Goal: Task Accomplishment & Management: Manage account settings

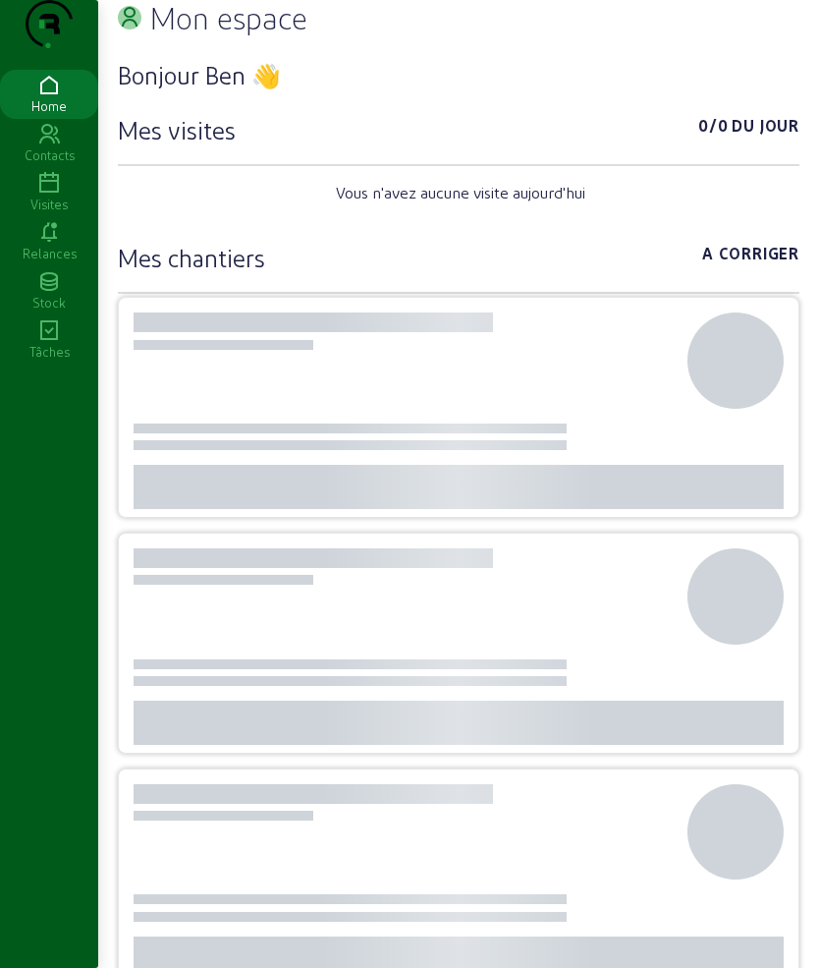
click at [58, 213] on div "Visites" at bounding box center [49, 205] width 98 height 18
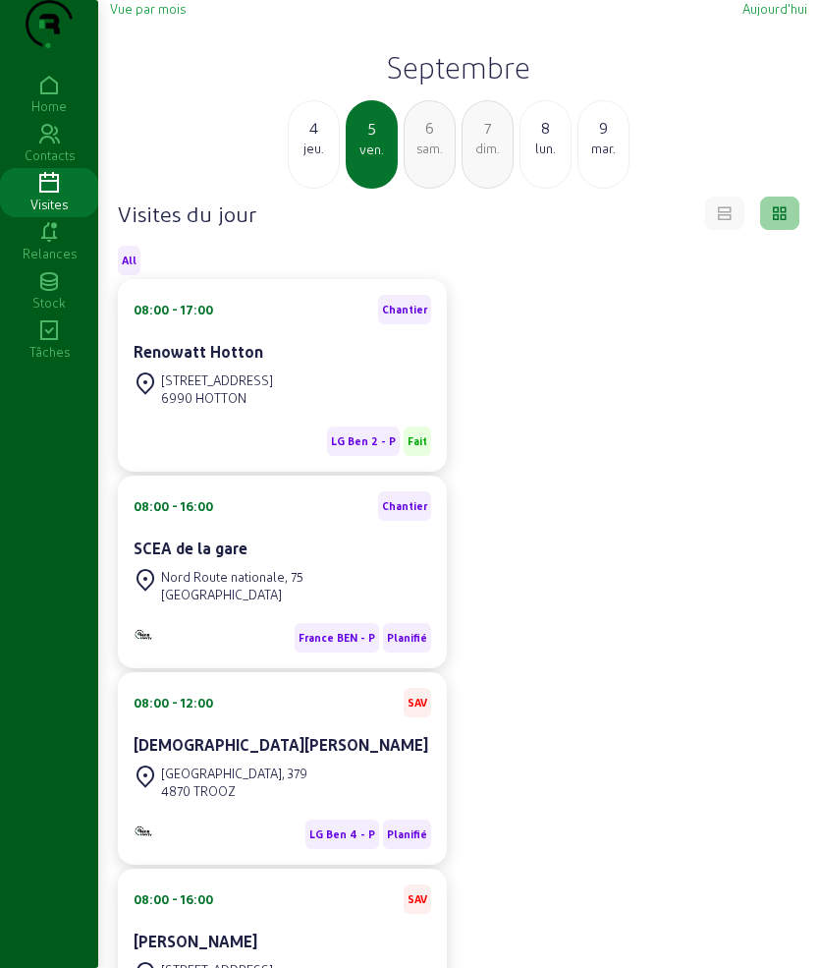
click at [323, 140] on div "4" at bounding box center [314, 128] width 50 height 24
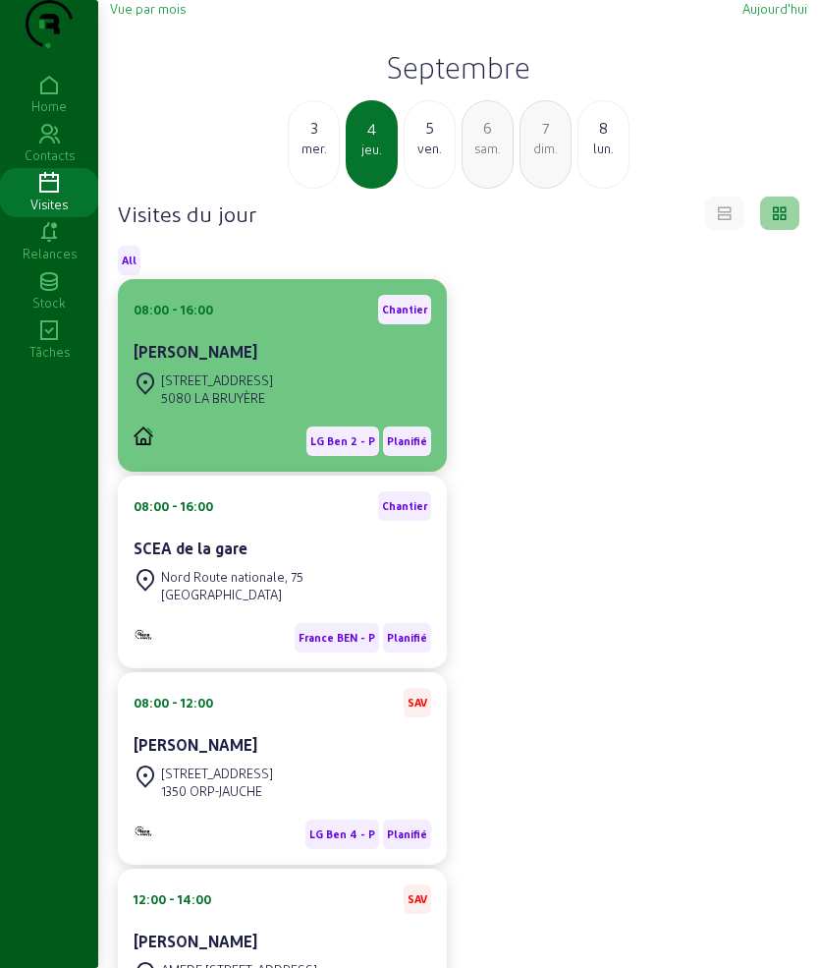
click at [255, 364] on div "[PERSON_NAME]" at bounding box center [283, 352] width 298 height 24
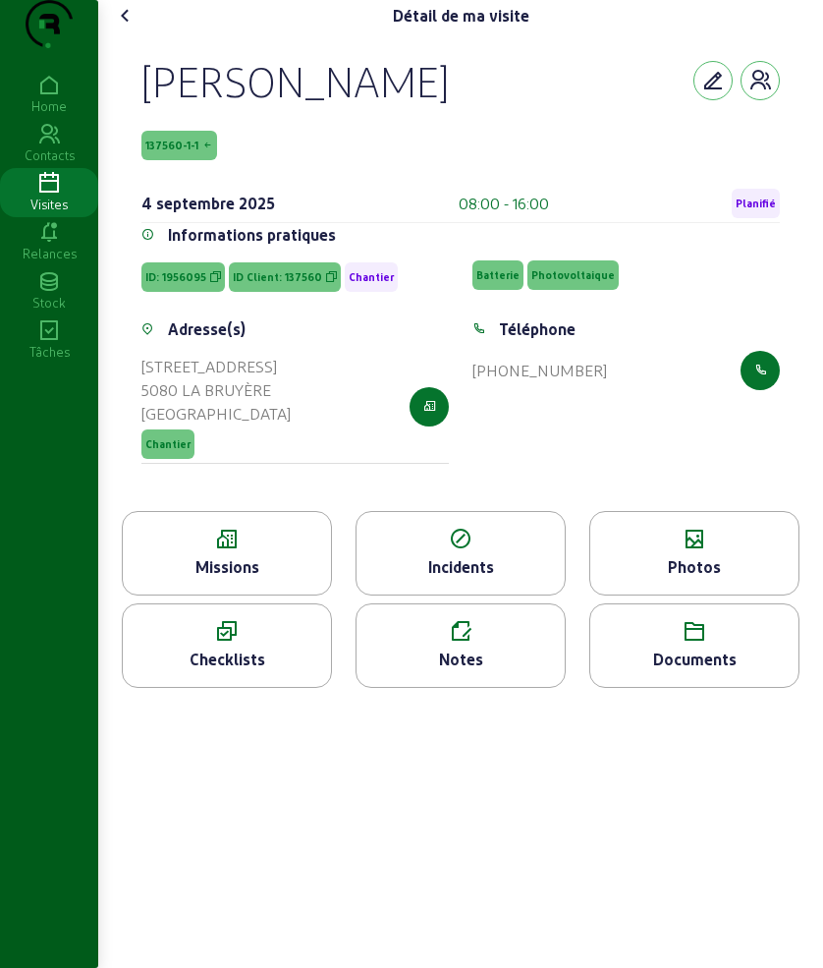
click at [202, 595] on div "Missions" at bounding box center [227, 553] width 210 height 84
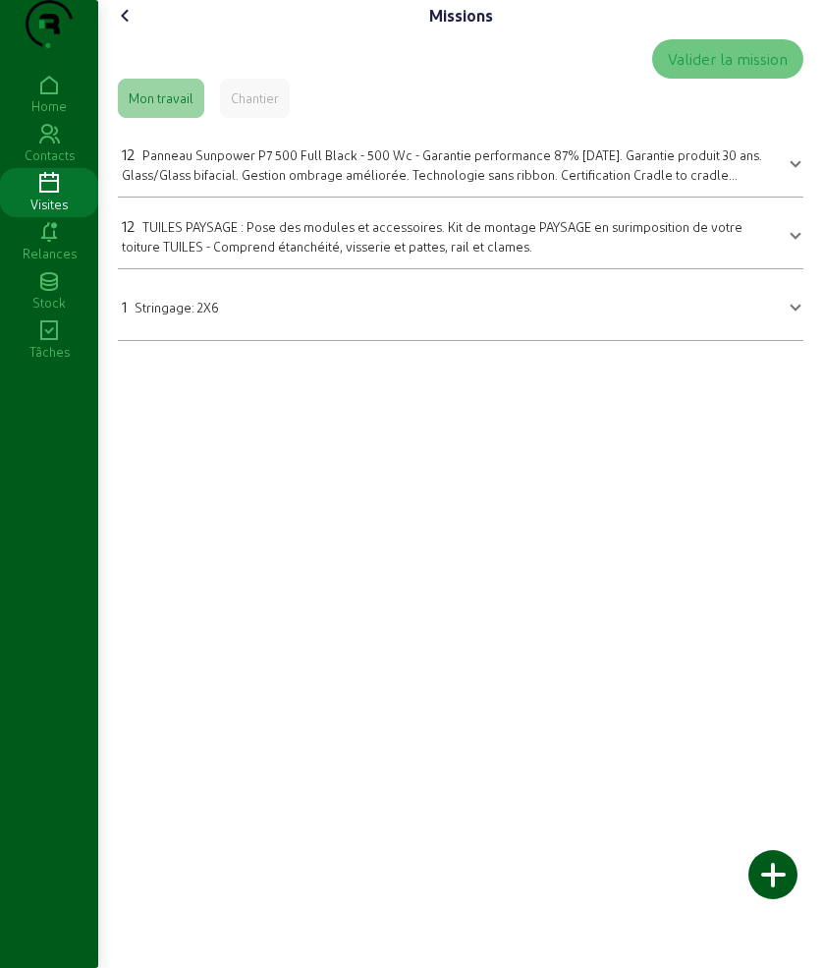
click at [130, 28] on icon at bounding box center [126, 16] width 24 height 24
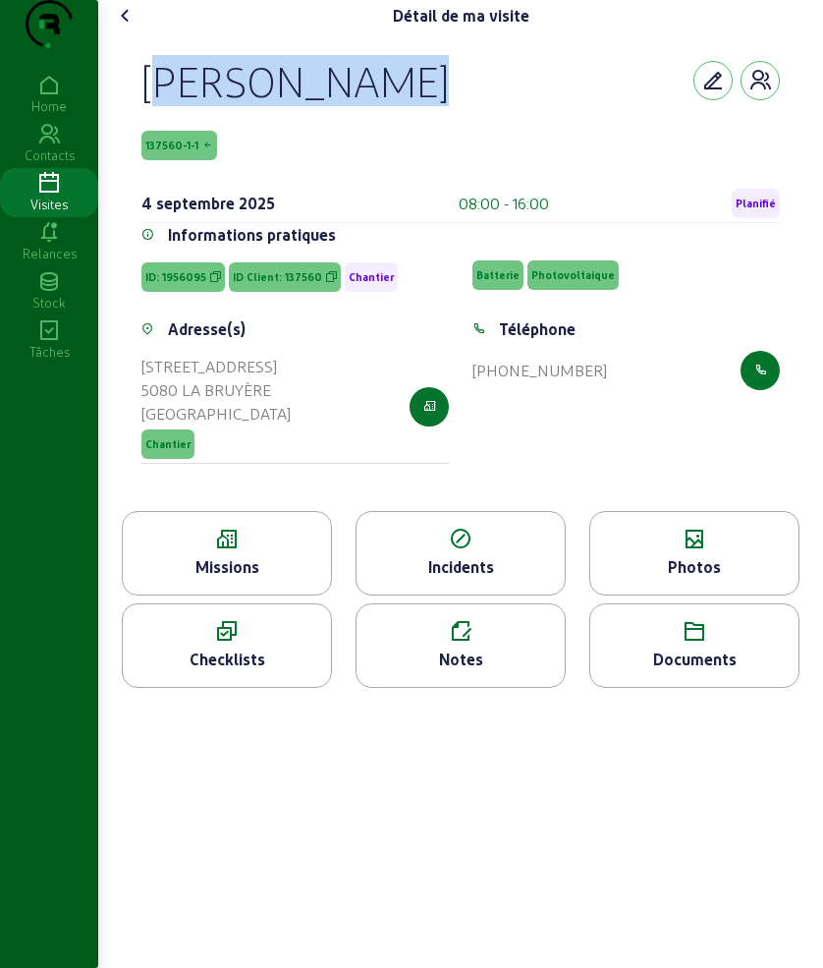
drag, startPoint x: 153, startPoint y: 117, endPoint x: 559, endPoint y: 117, distance: 405.8
click at [559, 106] on div "[PERSON_NAME]" at bounding box center [460, 80] width 639 height 51
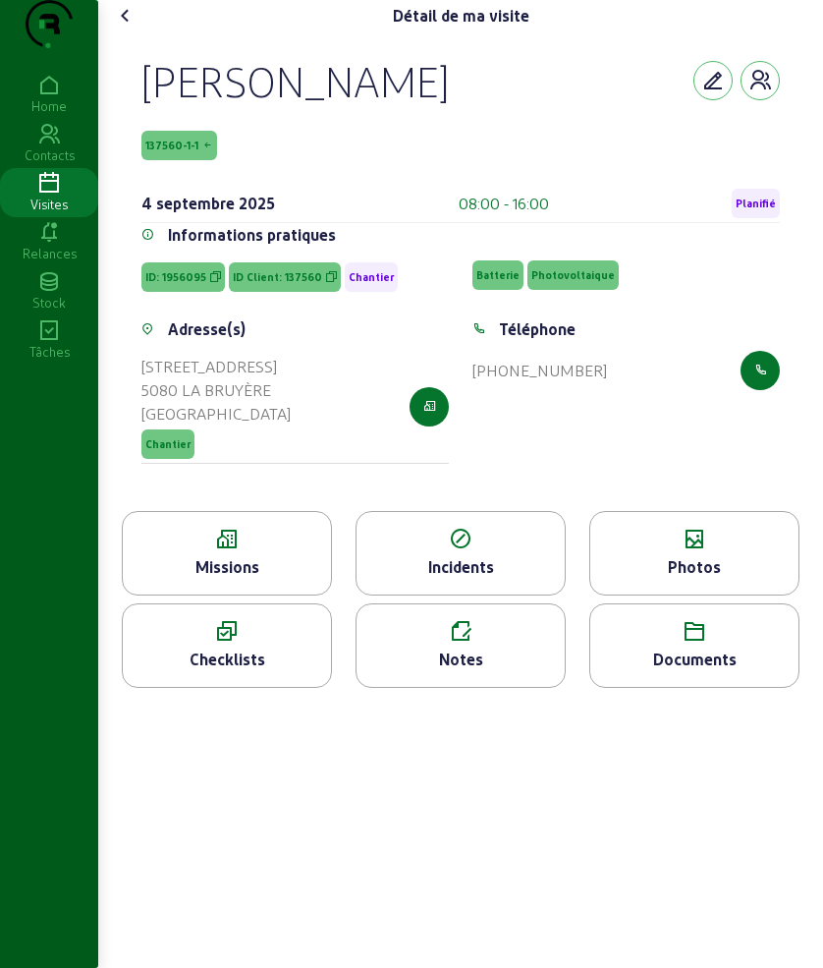
click at [232, 579] on div "Missions" at bounding box center [227, 567] width 208 height 24
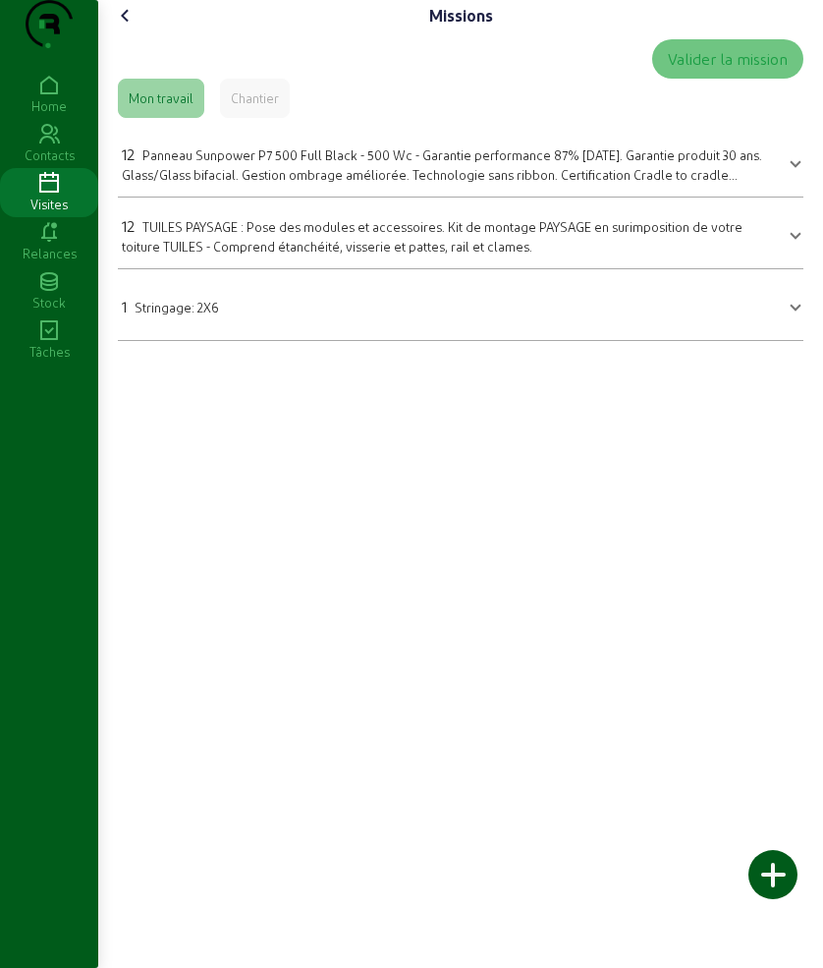
click at [271, 190] on span "Panneau Sunpower P7 500 Full Black - 500 Wc - Garantie performance 87% [DATE]. …" at bounding box center [442, 173] width 641 height 52
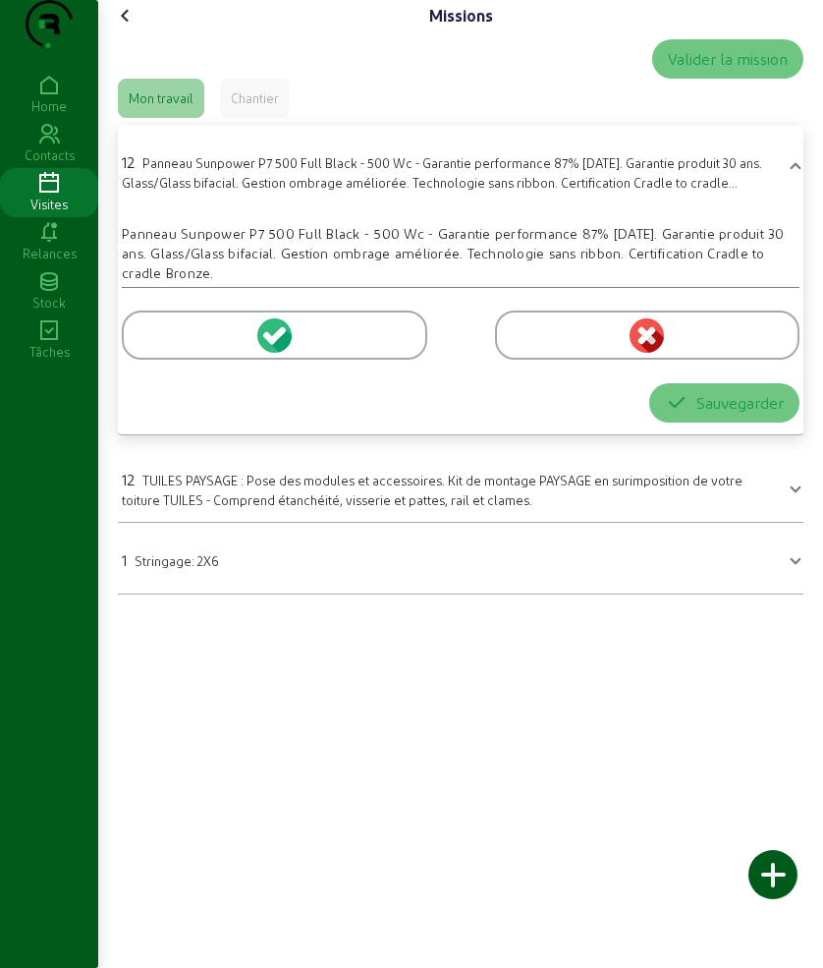
click at [217, 335] on div at bounding box center [461, 331] width 678 height 87
click at [202, 360] on div at bounding box center [275, 334] width 306 height 49
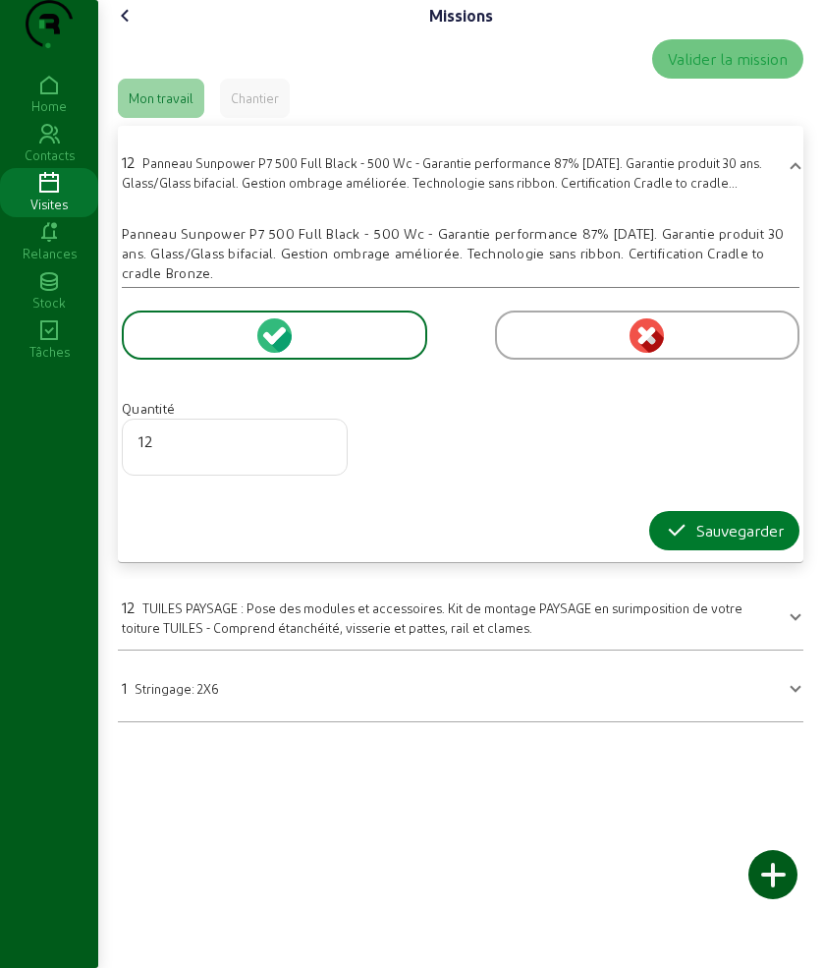
click at [705, 542] on div "Sauvegarder" at bounding box center [724, 531] width 119 height 24
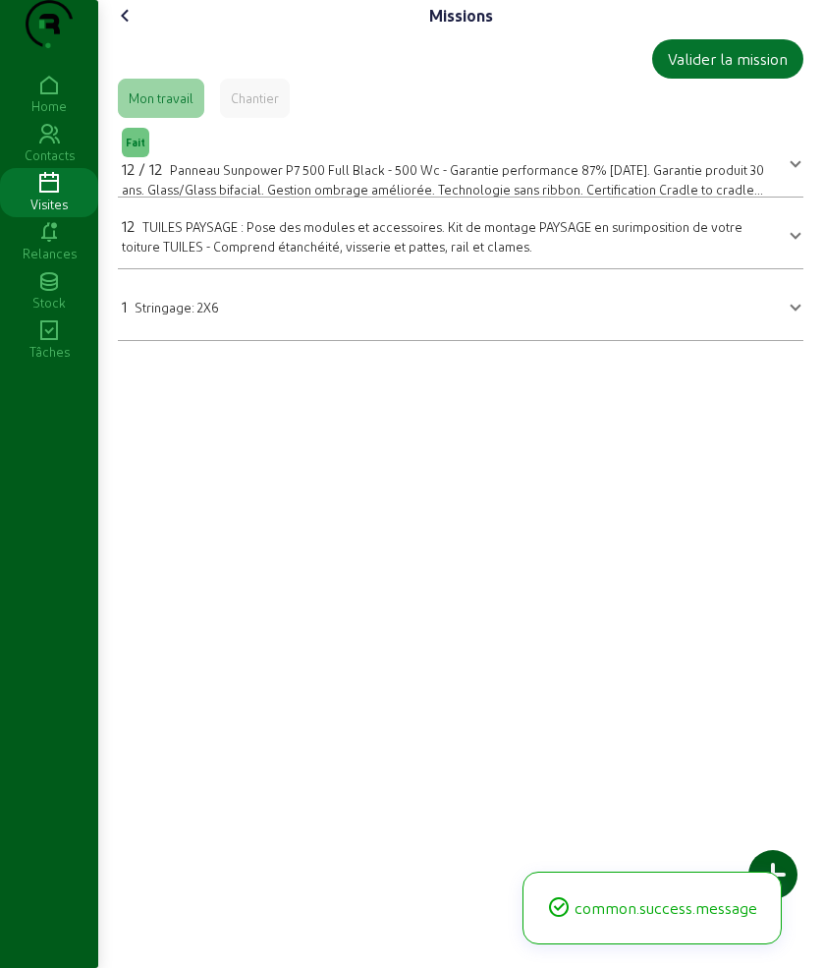
click at [311, 253] on span "TUILES PAYSAGE : Pose des modules et accessoires. Kit de montage PAYSAGE en sur…" at bounding box center [432, 236] width 621 height 34
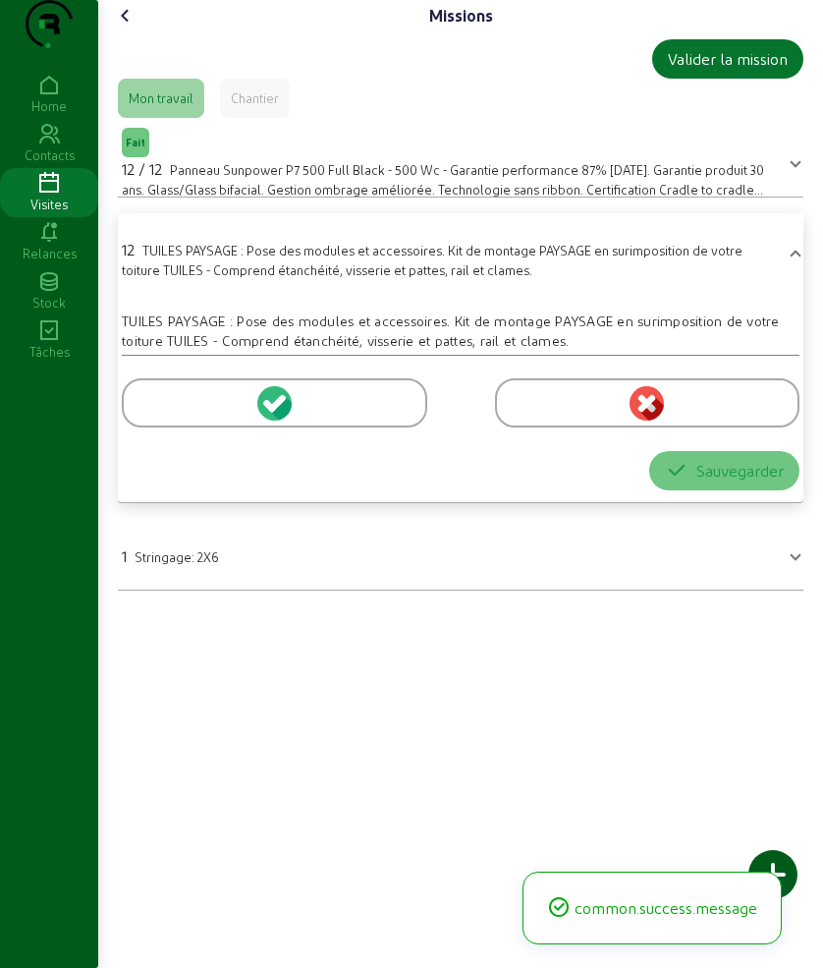
click at [177, 427] on div at bounding box center [275, 402] width 306 height 49
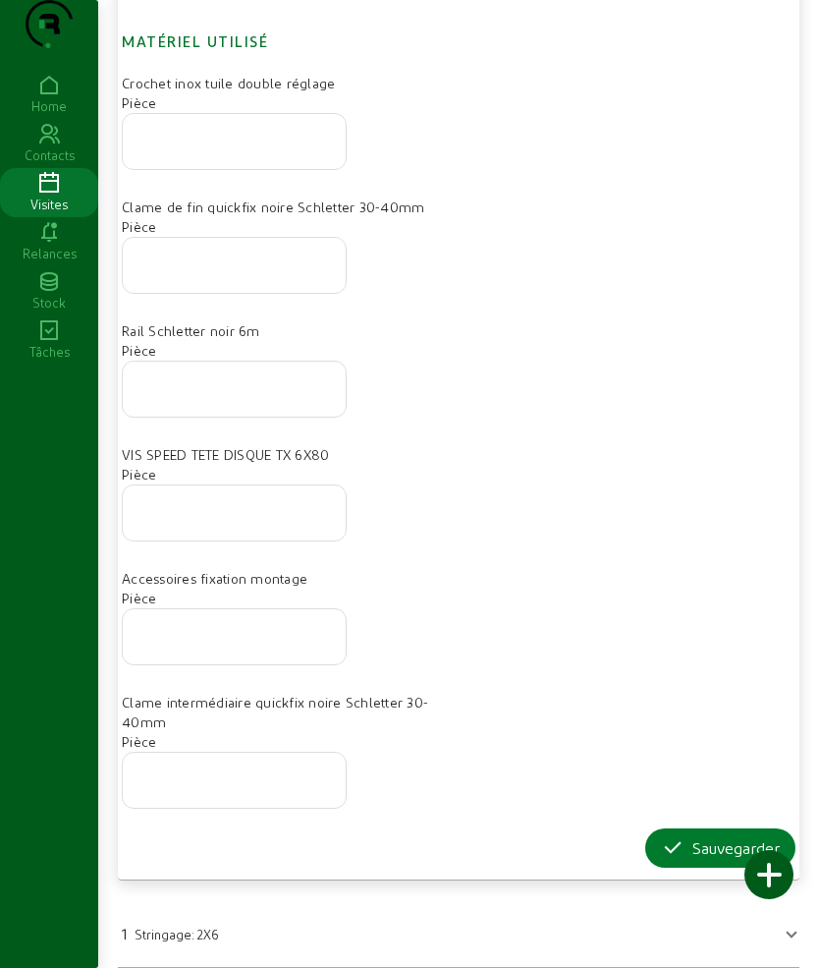
scroll to position [638, 0]
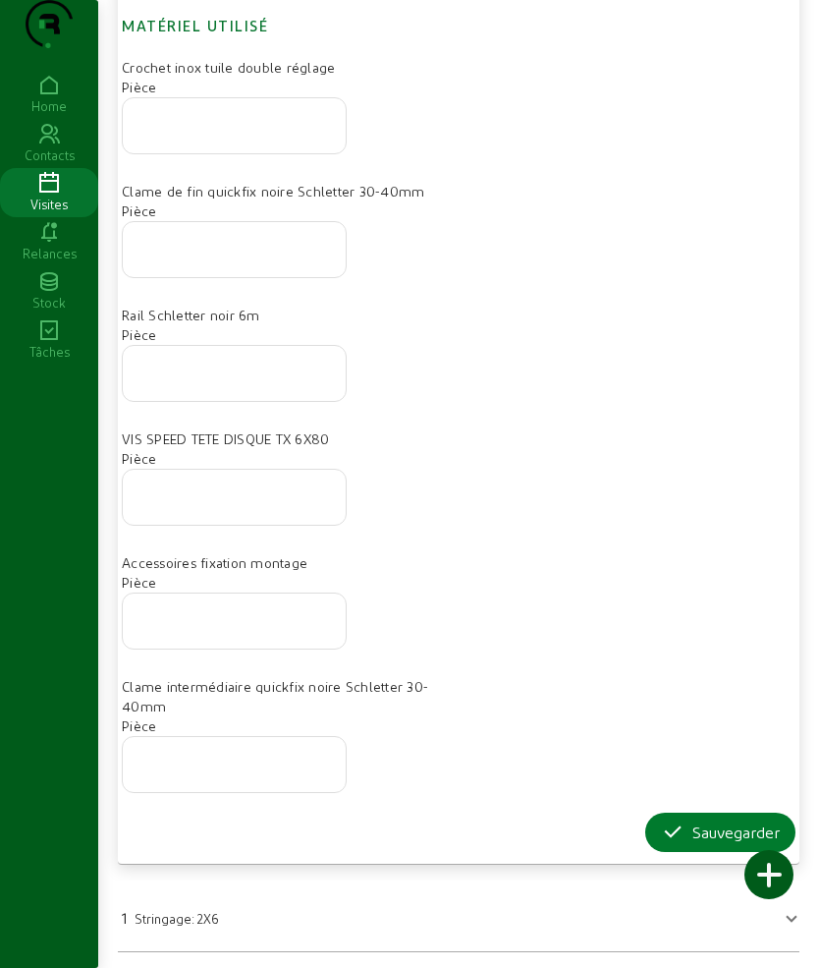
click at [666, 841] on icon "button" at bounding box center [673, 832] width 24 height 24
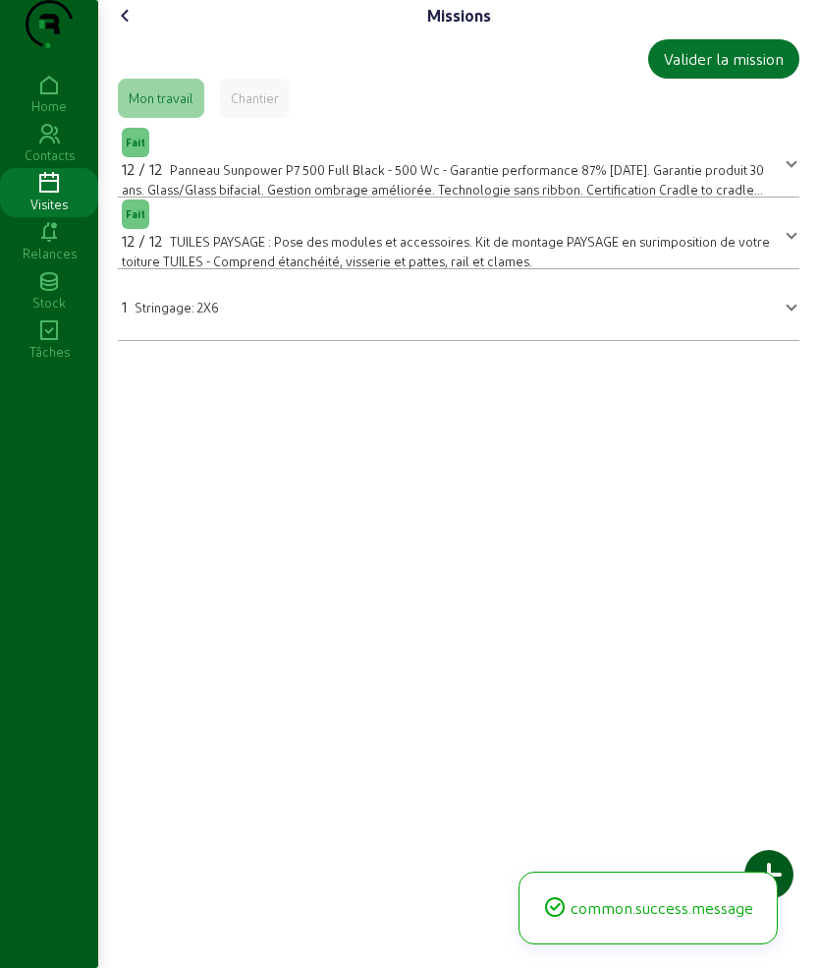
scroll to position [0, 0]
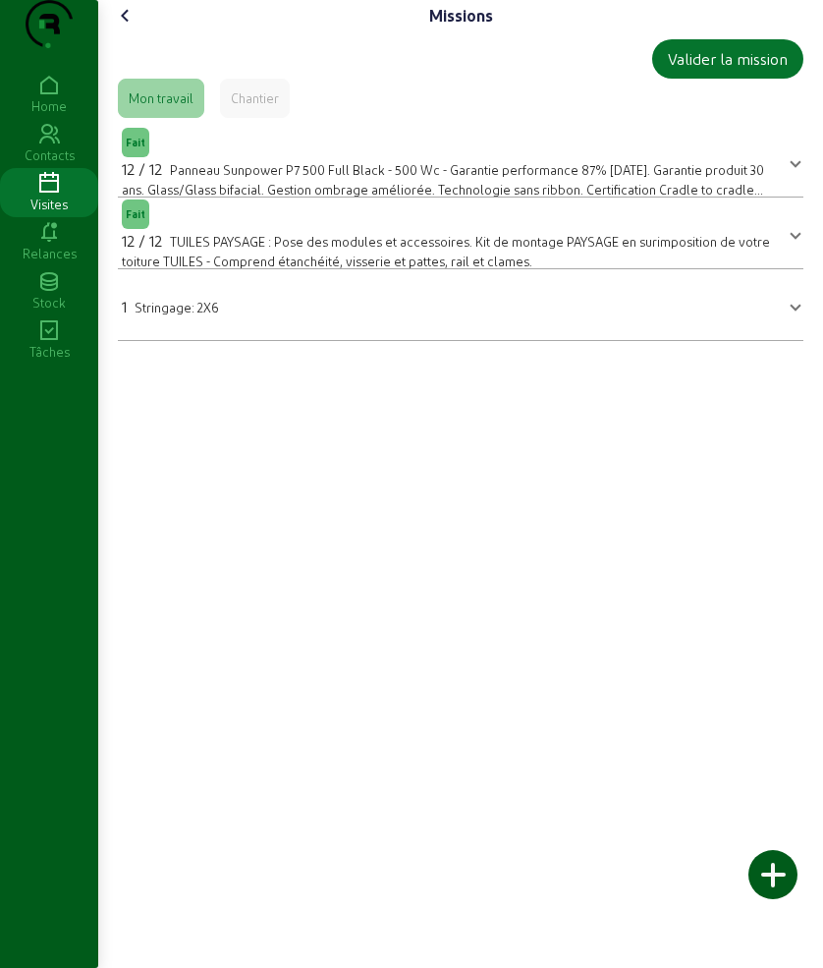
click at [133, 28] on icon at bounding box center [126, 16] width 24 height 24
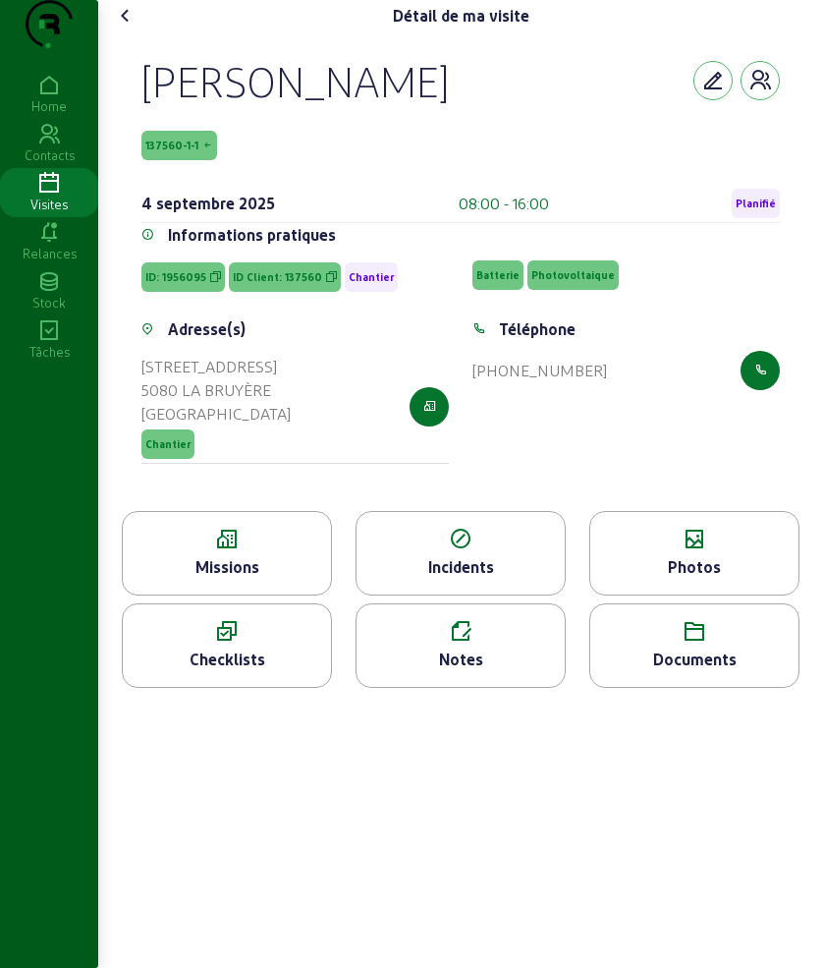
click at [720, 556] on div "Photos" at bounding box center [695, 553] width 210 height 84
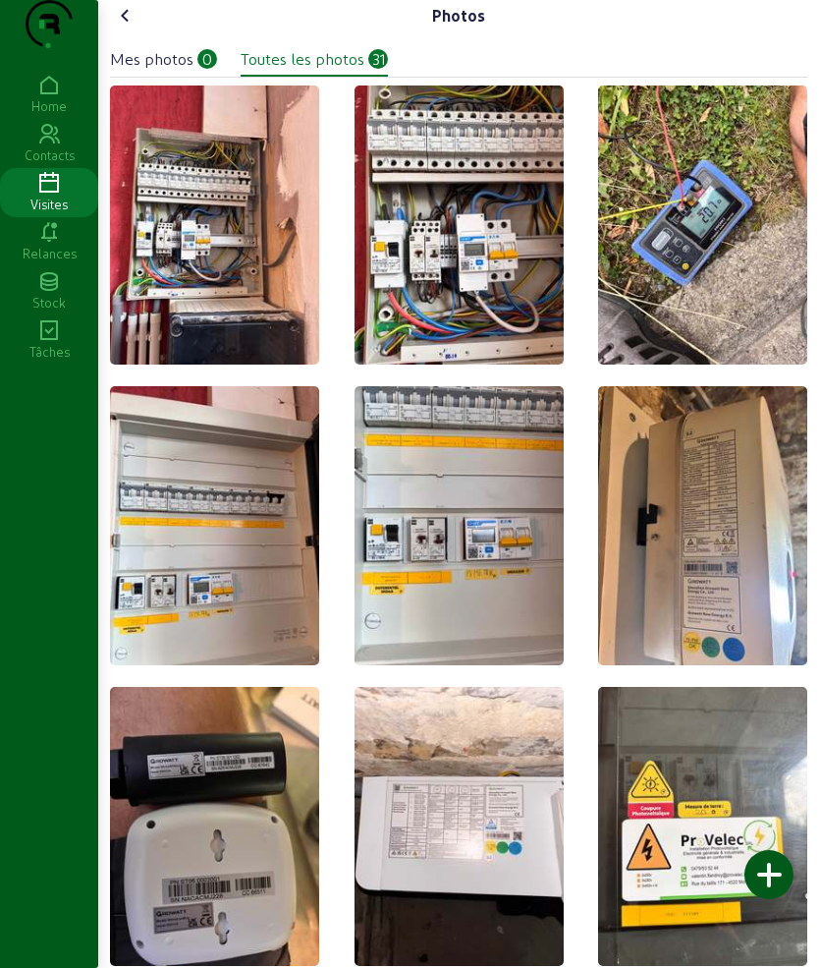
click at [769, 885] on div at bounding box center [769, 874] width 49 height 49
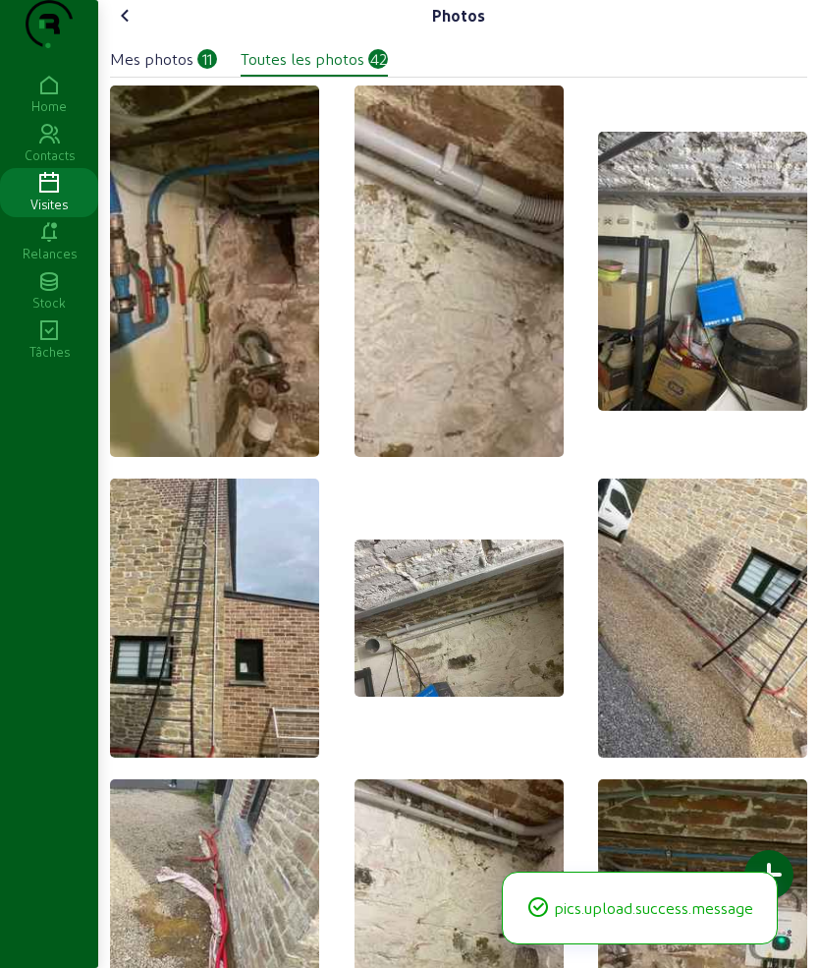
click at [128, 28] on icon at bounding box center [126, 16] width 24 height 24
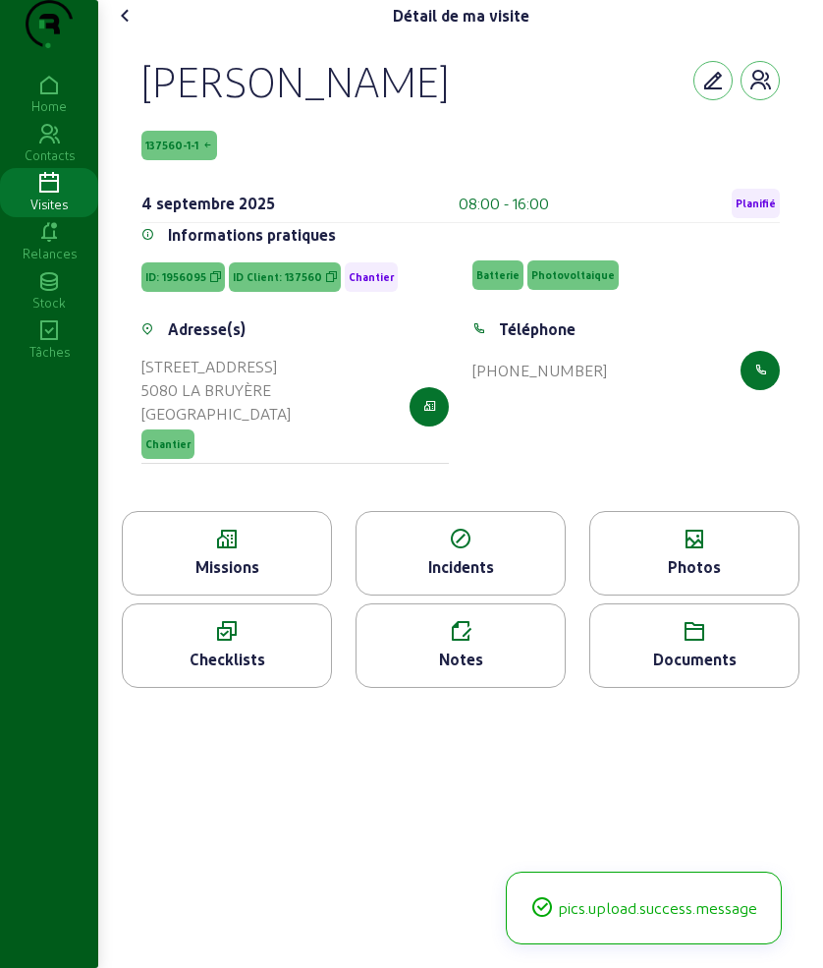
click at [128, 28] on icon at bounding box center [126, 16] width 24 height 24
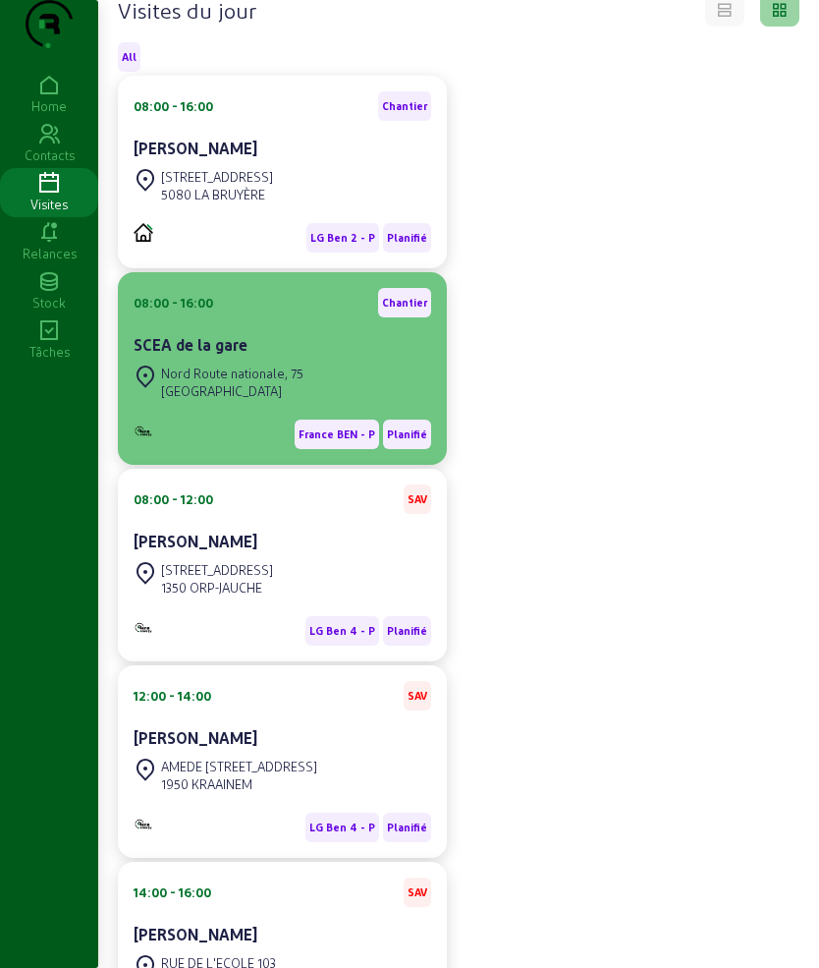
scroll to position [246, 0]
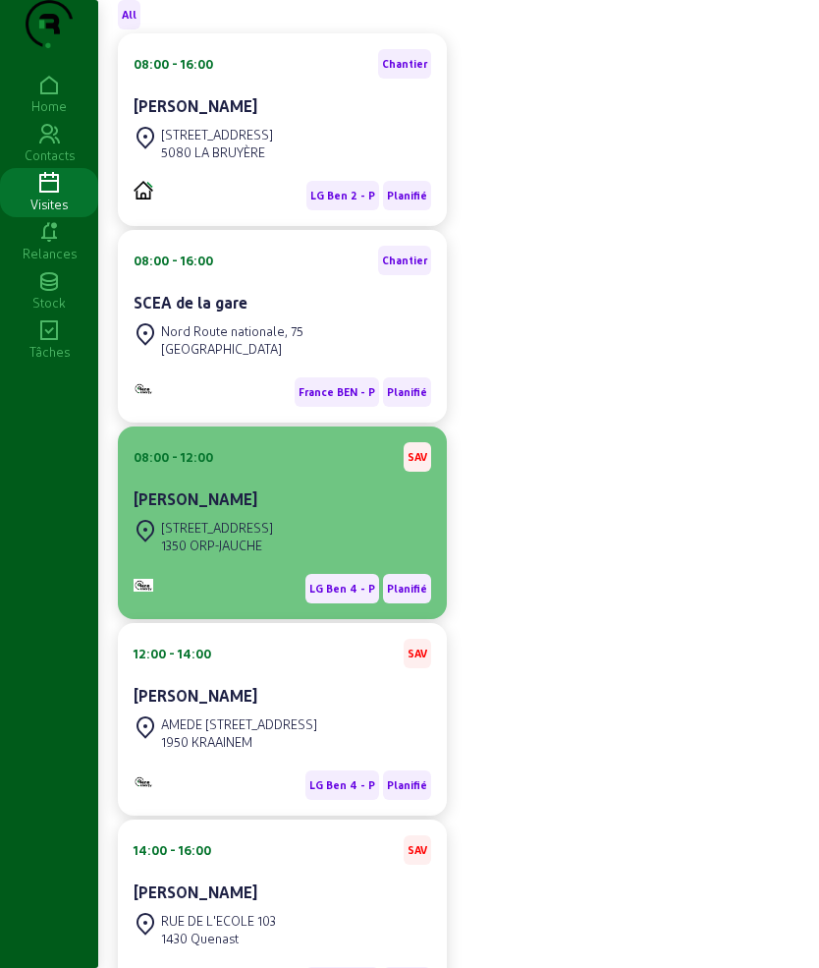
click at [221, 554] on div "[STREET_ADDRESS]" at bounding box center [204, 536] width 140 height 43
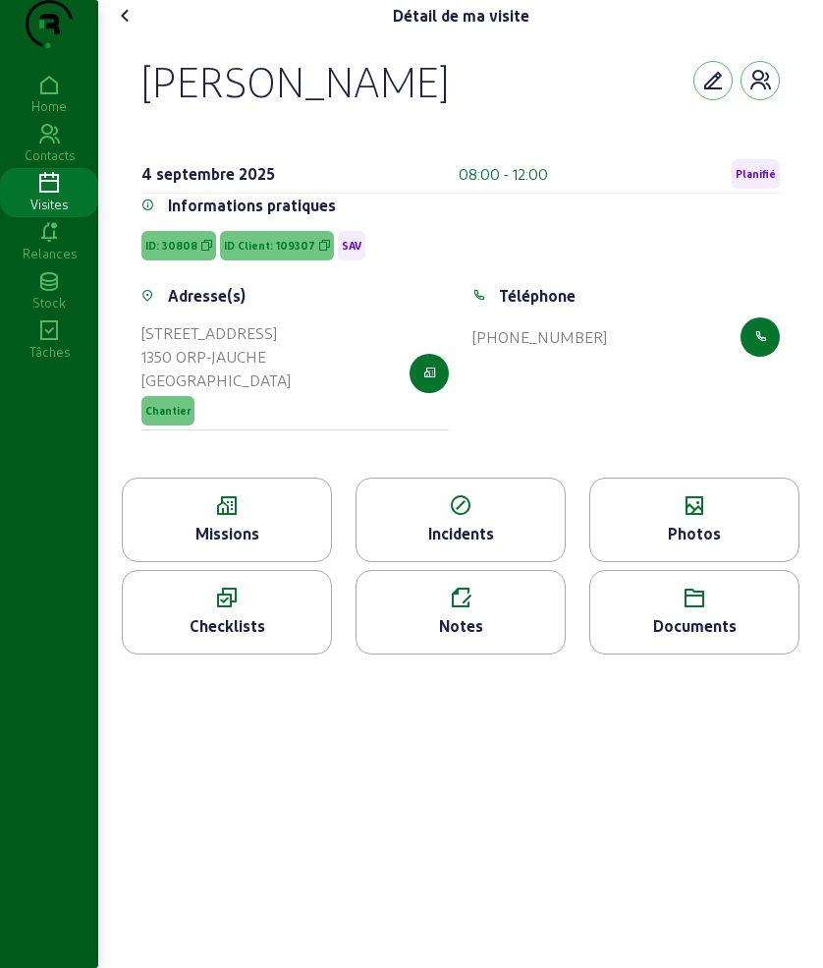
drag, startPoint x: 136, startPoint y: 109, endPoint x: 480, endPoint y: 137, distance: 346.0
click at [480, 137] on div "[PERSON_NAME] [DATE] 08:00 - 12:00 Planifié Informations pratiques ID: 30808 ID…" at bounding box center [461, 254] width 686 height 446
copy div "[PERSON_NAME]"
click at [240, 518] on icon at bounding box center [227, 506] width 208 height 24
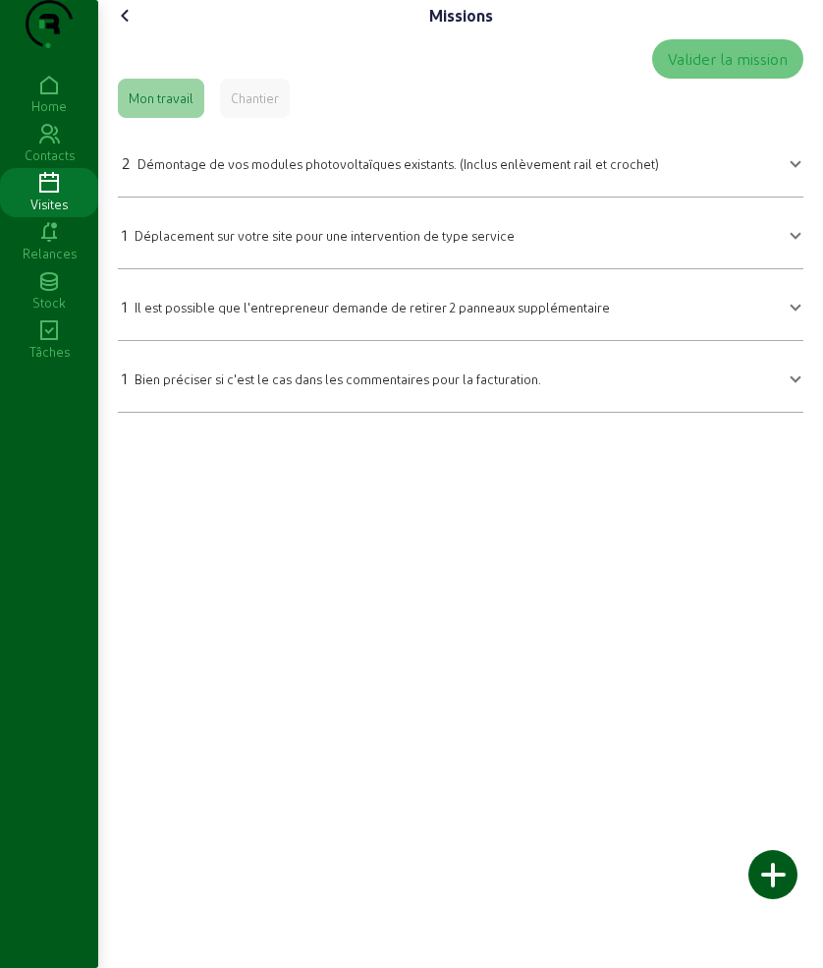
click at [118, 28] on icon at bounding box center [126, 16] width 24 height 24
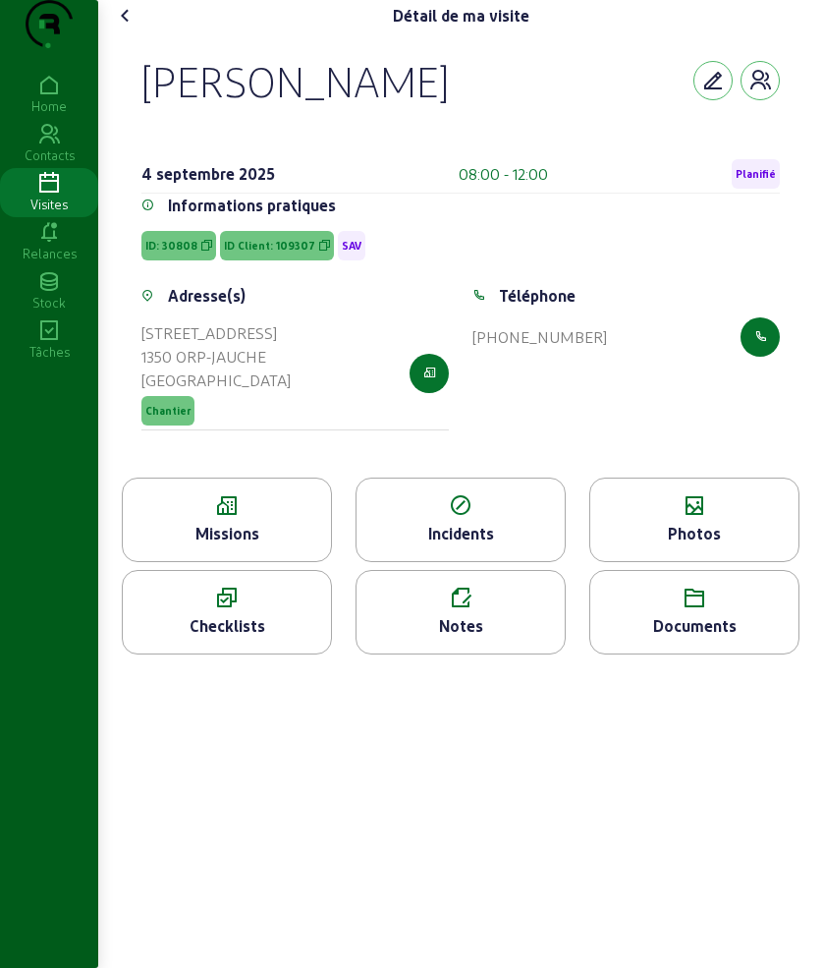
click at [131, 28] on icon at bounding box center [126, 16] width 24 height 24
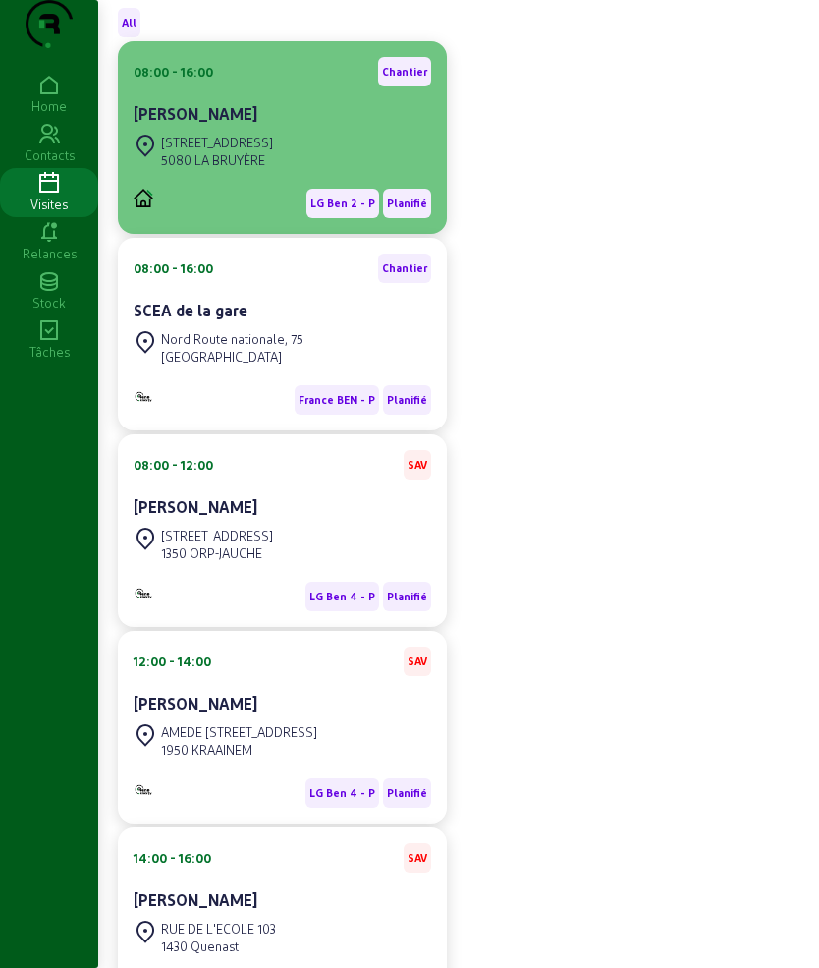
scroll to position [401, 0]
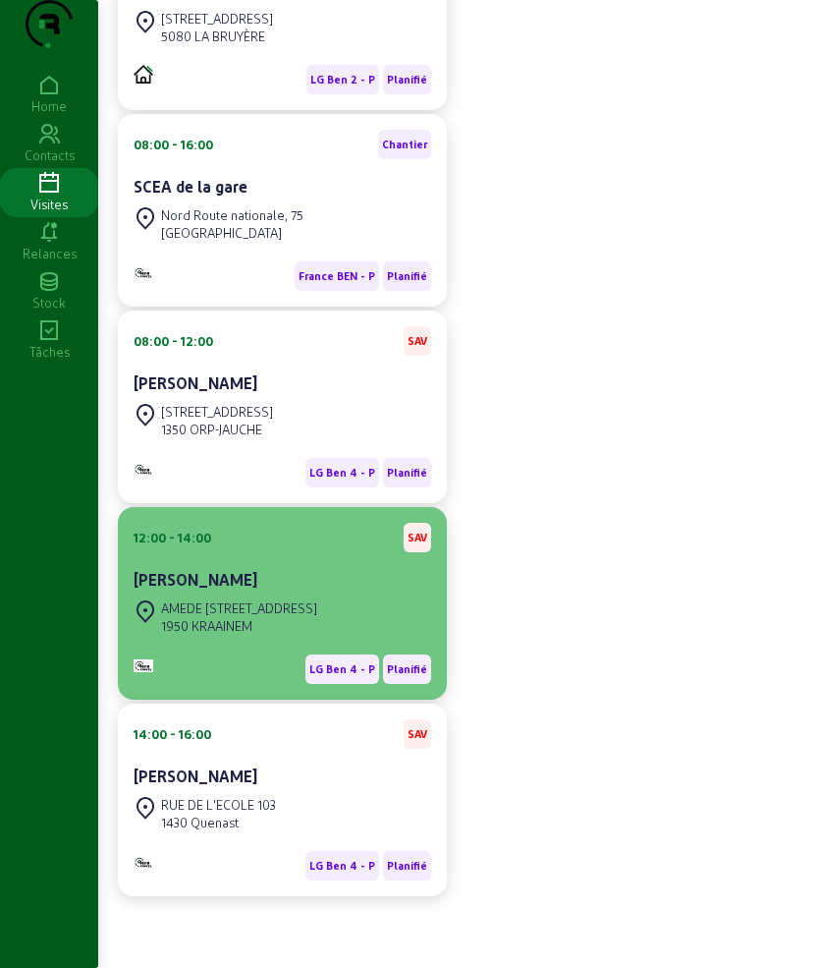
click at [247, 573] on div "[PERSON_NAME]" at bounding box center [283, 580] width 298 height 24
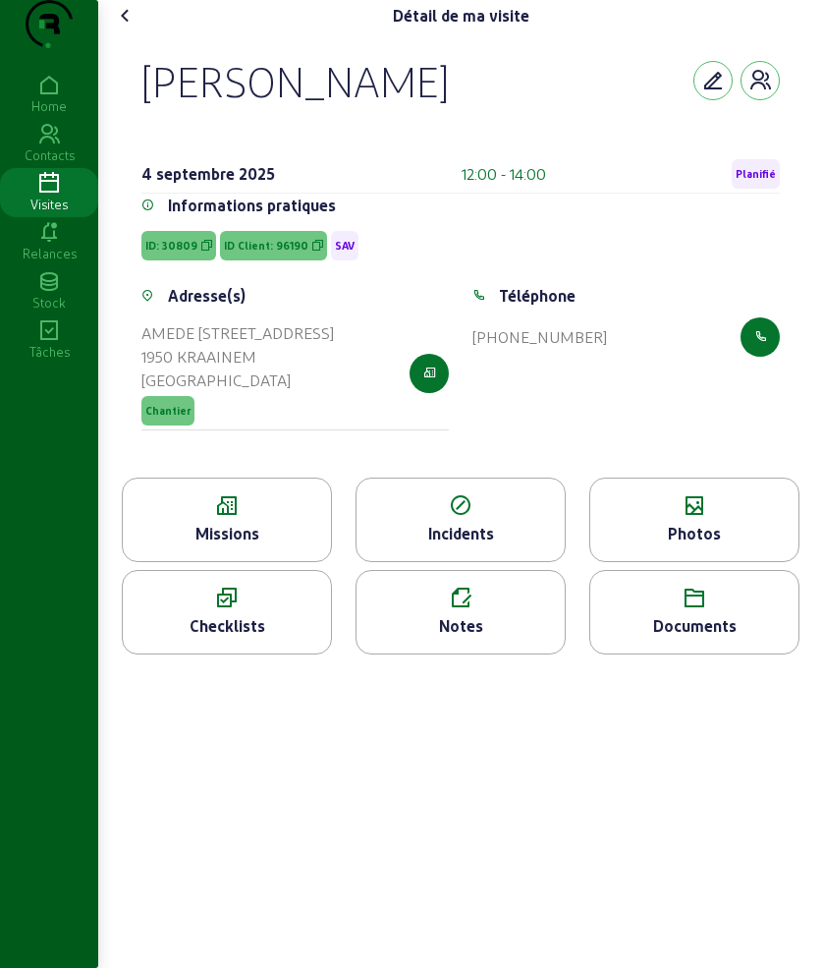
drag, startPoint x: 131, startPoint y: 111, endPoint x: 440, endPoint y: 112, distance: 309.5
click at [440, 112] on div "[PERSON_NAME] [DATE] 12:00 - 14:00 Planifié Informations pratiques ID: 30809 ID…" at bounding box center [461, 254] width 686 height 446
copy div "[PERSON_NAME]"
click at [238, 518] on icon at bounding box center [227, 506] width 208 height 24
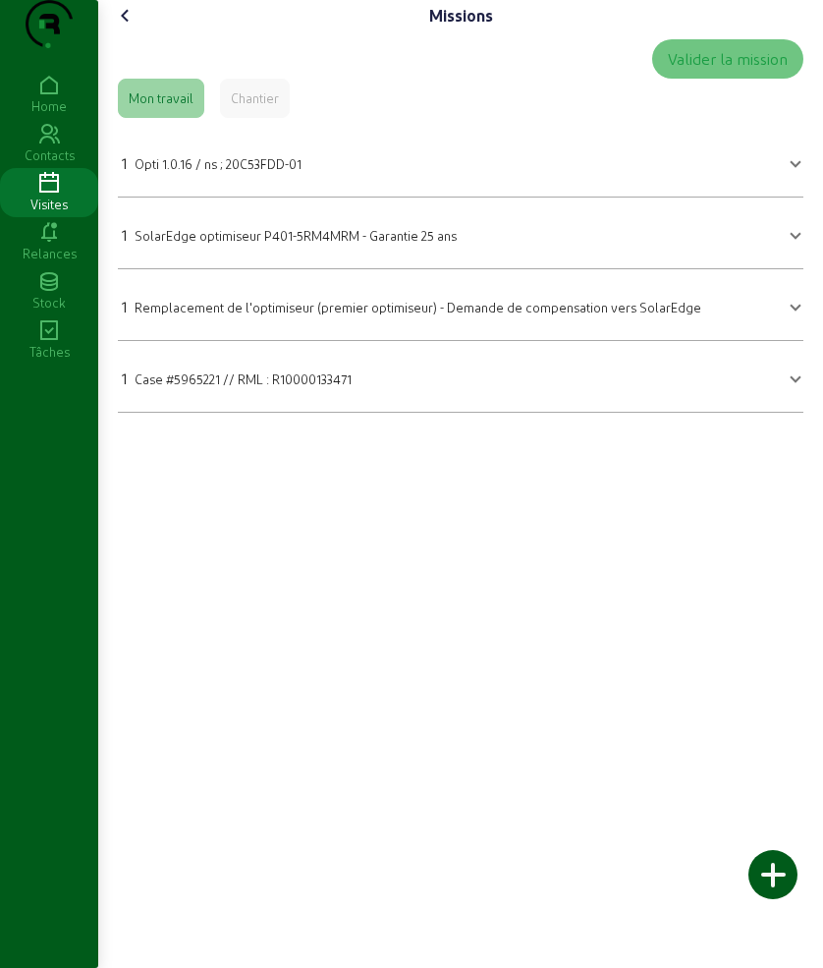
click at [248, 171] on span "Opti 1.0.16 / ns ; 20C53FDD-01" at bounding box center [218, 163] width 167 height 15
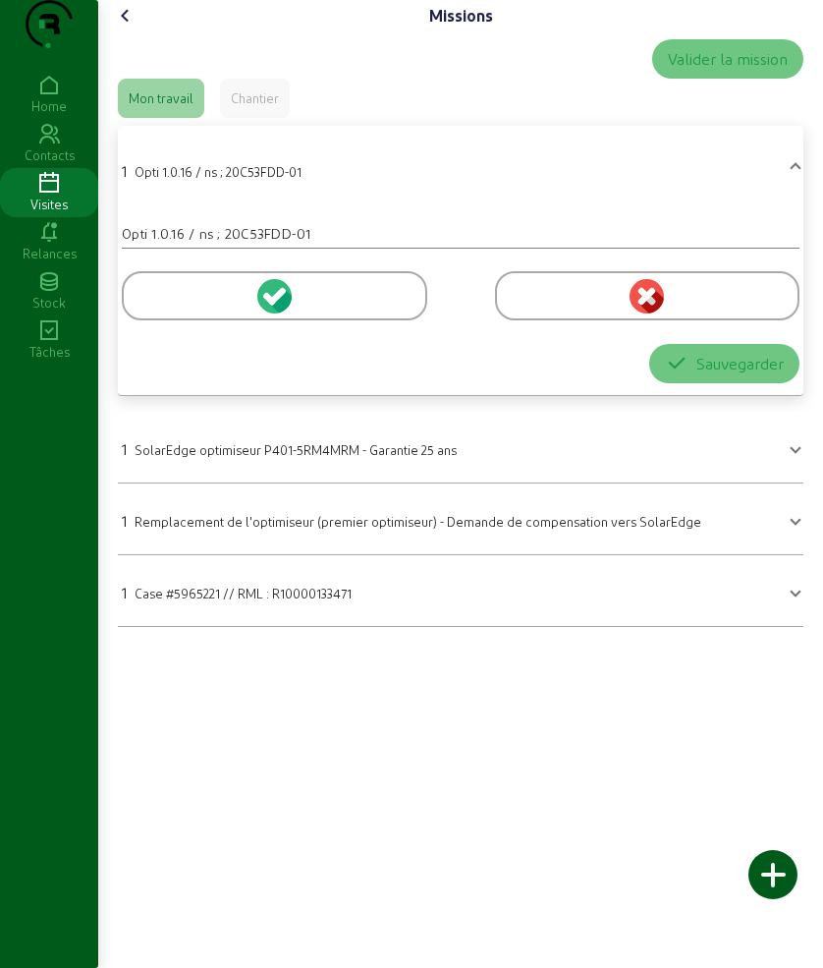
click at [129, 28] on icon at bounding box center [126, 16] width 24 height 24
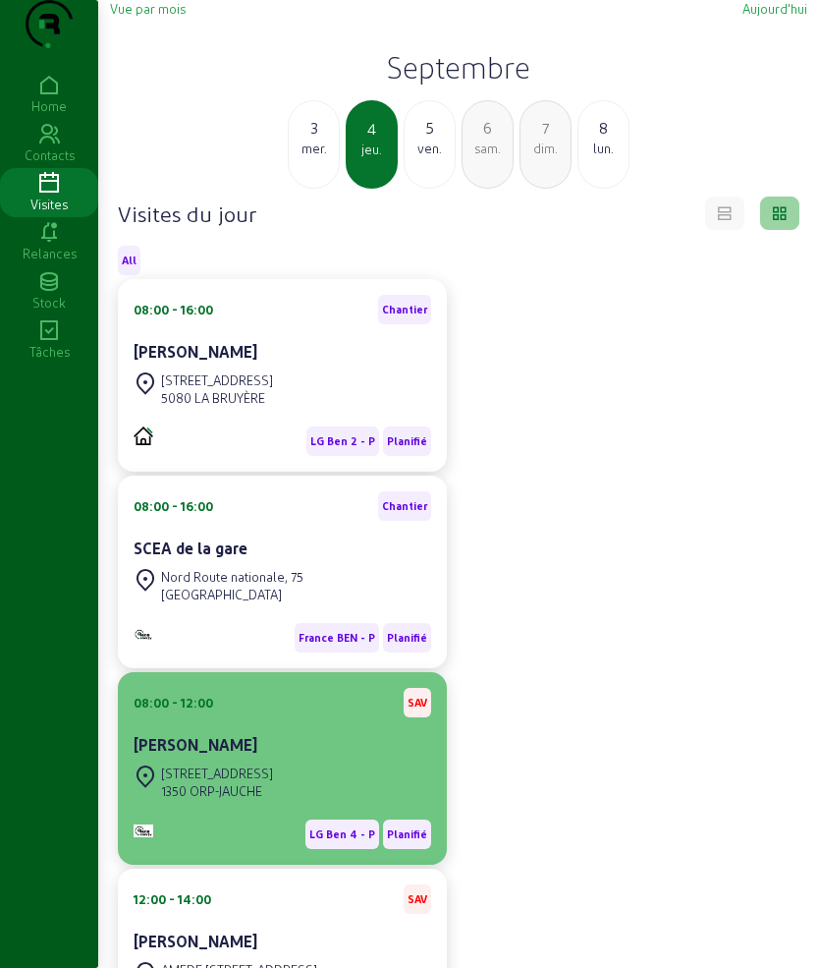
click at [310, 760] on div "[PERSON_NAME]" at bounding box center [283, 747] width 298 height 28
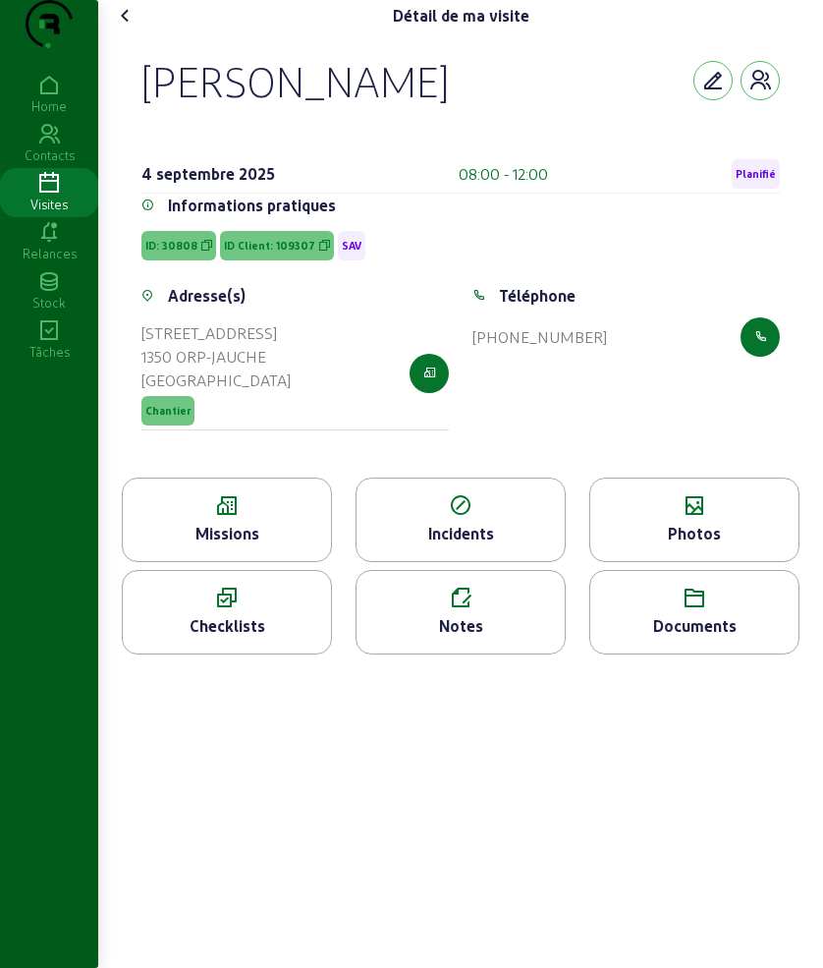
drag, startPoint x: 124, startPoint y: 128, endPoint x: 484, endPoint y: 110, distance: 361.0
click at [484, 110] on div "[PERSON_NAME] [DATE] 08:00 - 12:00 Planifié Informations pratiques ID: 30808 ID…" at bounding box center [461, 254] width 686 height 446
copy div "[PERSON_NAME]"
click at [134, 28] on icon at bounding box center [126, 16] width 24 height 24
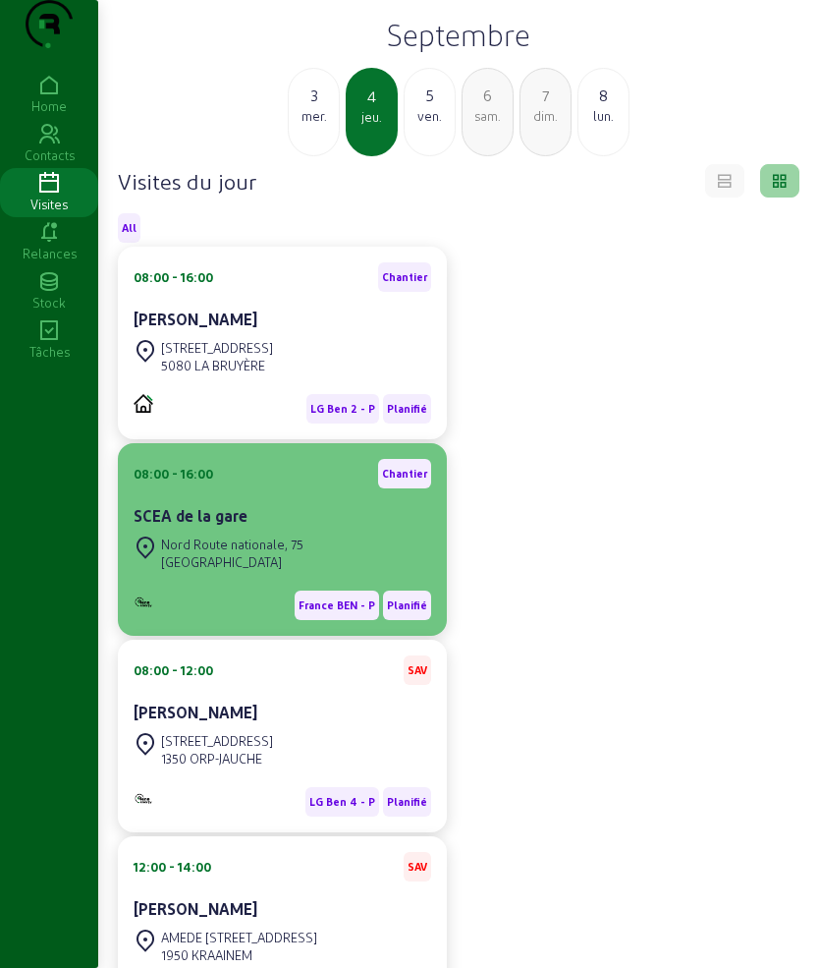
scroll to position [401, 0]
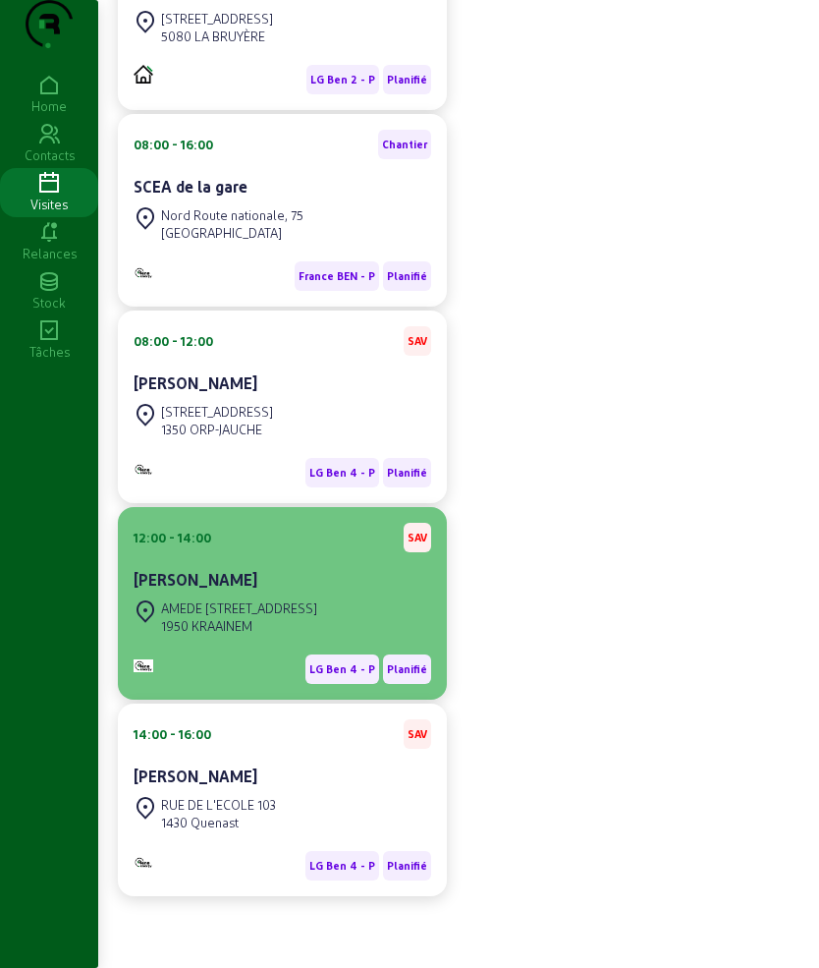
click at [280, 612] on div "AMEDE [STREET_ADDRESS]" at bounding box center [239, 608] width 156 height 18
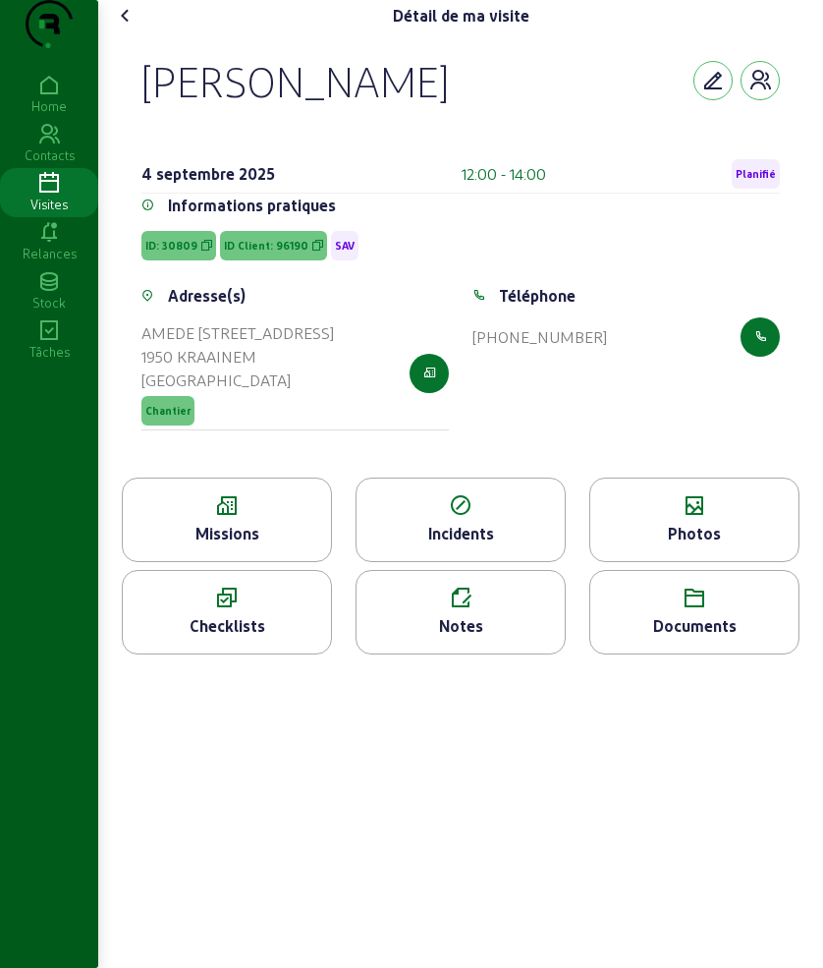
drag, startPoint x: 149, startPoint y: 120, endPoint x: 435, endPoint y: 94, distance: 287.1
click at [435, 94] on div "[PERSON_NAME]" at bounding box center [460, 80] width 639 height 51
click at [224, 545] on div "Missions" at bounding box center [227, 534] width 208 height 24
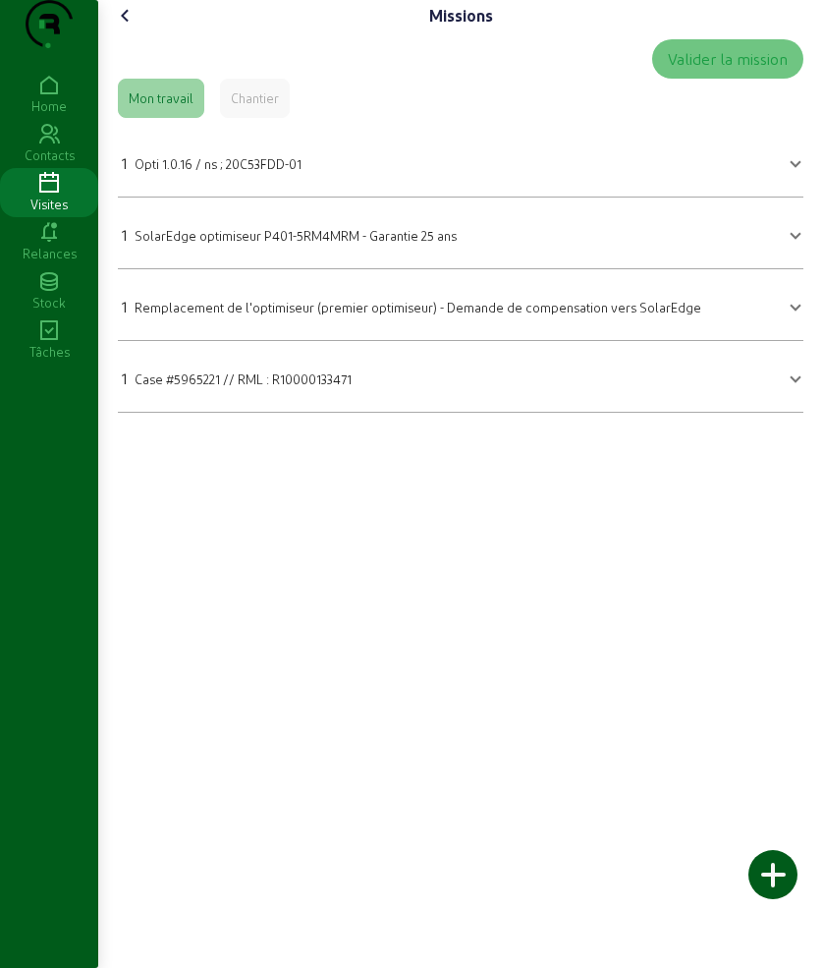
drag, startPoint x: 237, startPoint y: 215, endPoint x: 237, endPoint y: 232, distance: 16.7
click at [237, 189] on mat-expansion-panel-header "1 Opti 1.0.16 / ns ; 20C53FDD-01" at bounding box center [461, 161] width 686 height 55
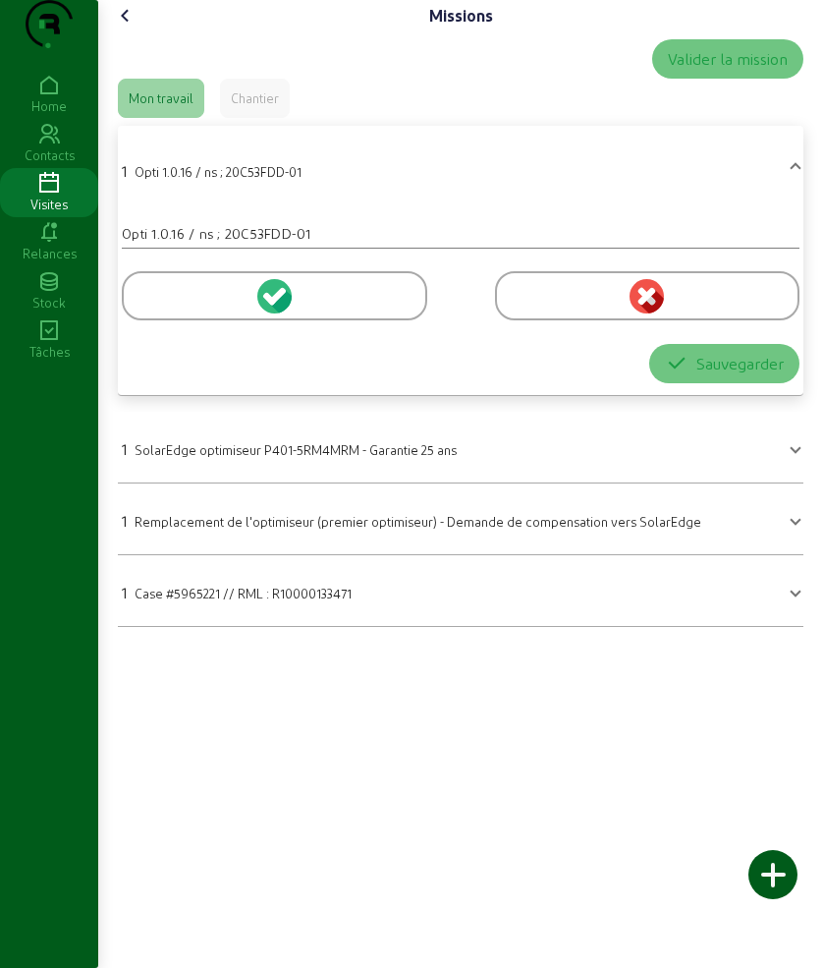
click at [171, 320] on div at bounding box center [275, 295] width 306 height 49
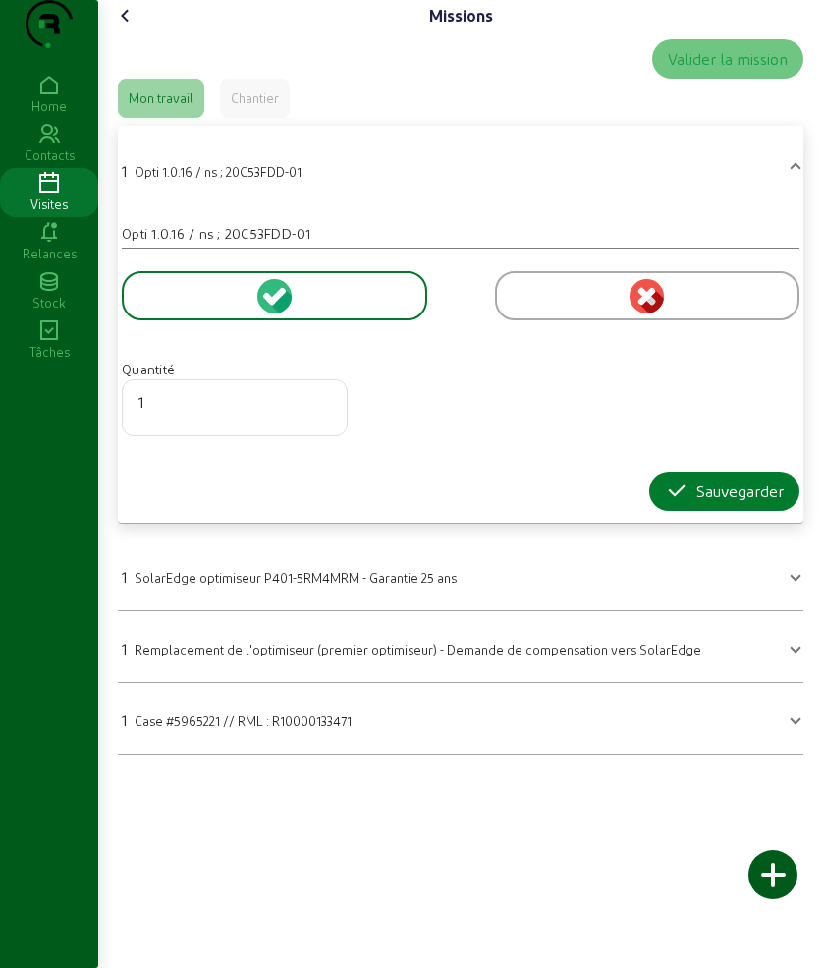
click at [680, 503] on icon "button" at bounding box center [677, 491] width 24 height 24
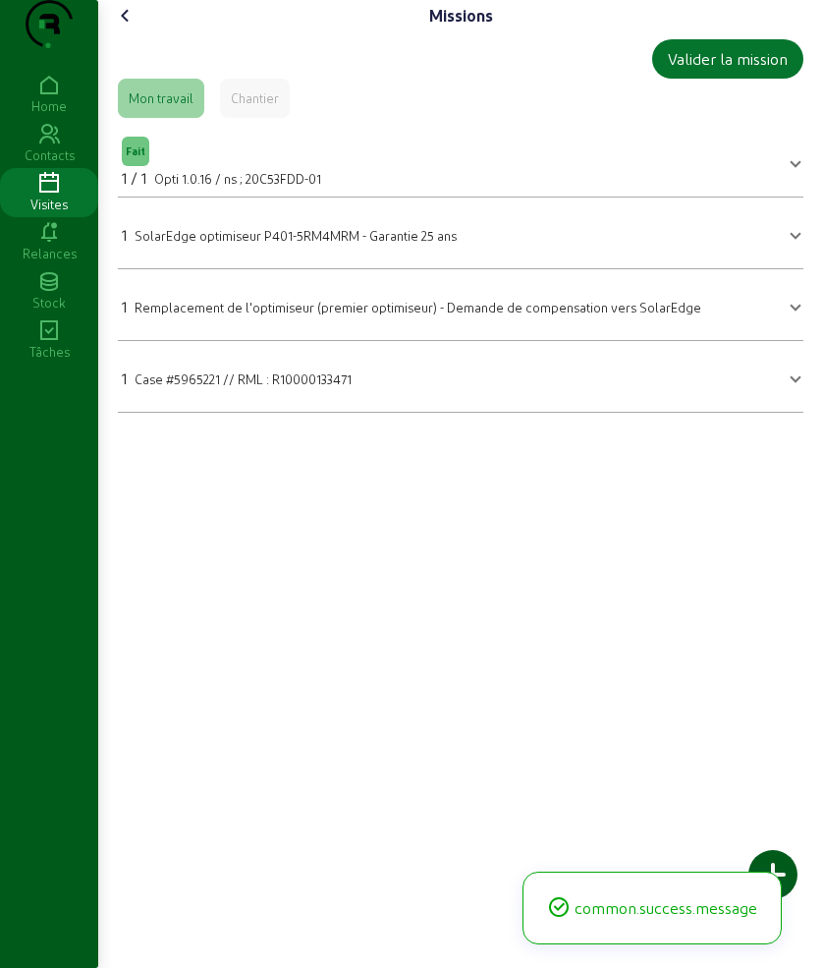
click at [225, 243] on span "SolarEdge optimiseur P401-5RM4MRM - Garantie 25 ans" at bounding box center [296, 235] width 322 height 15
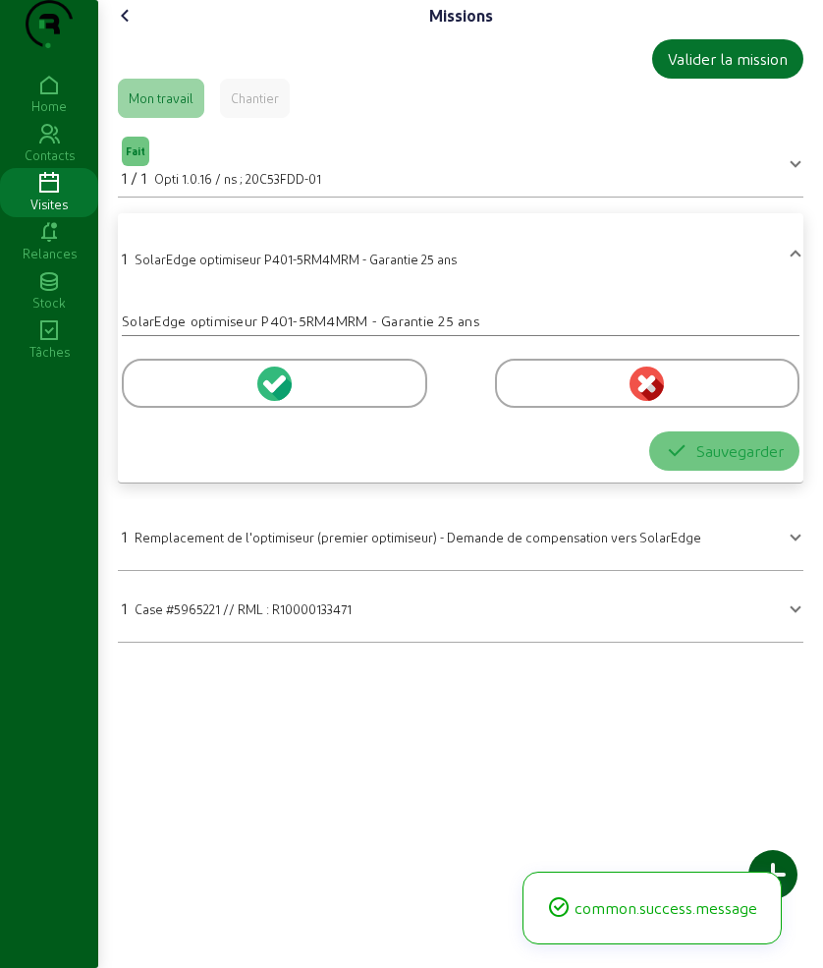
click at [182, 408] on div at bounding box center [275, 383] width 306 height 49
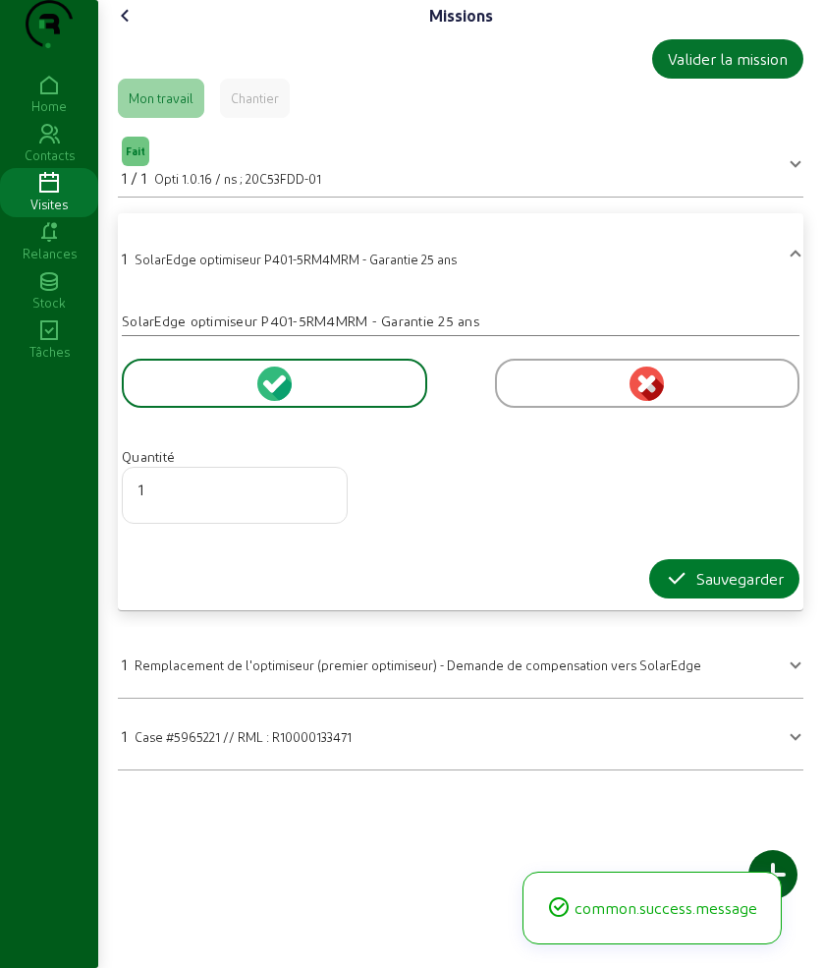
click at [725, 591] on div "Sauvegarder" at bounding box center [724, 579] width 119 height 24
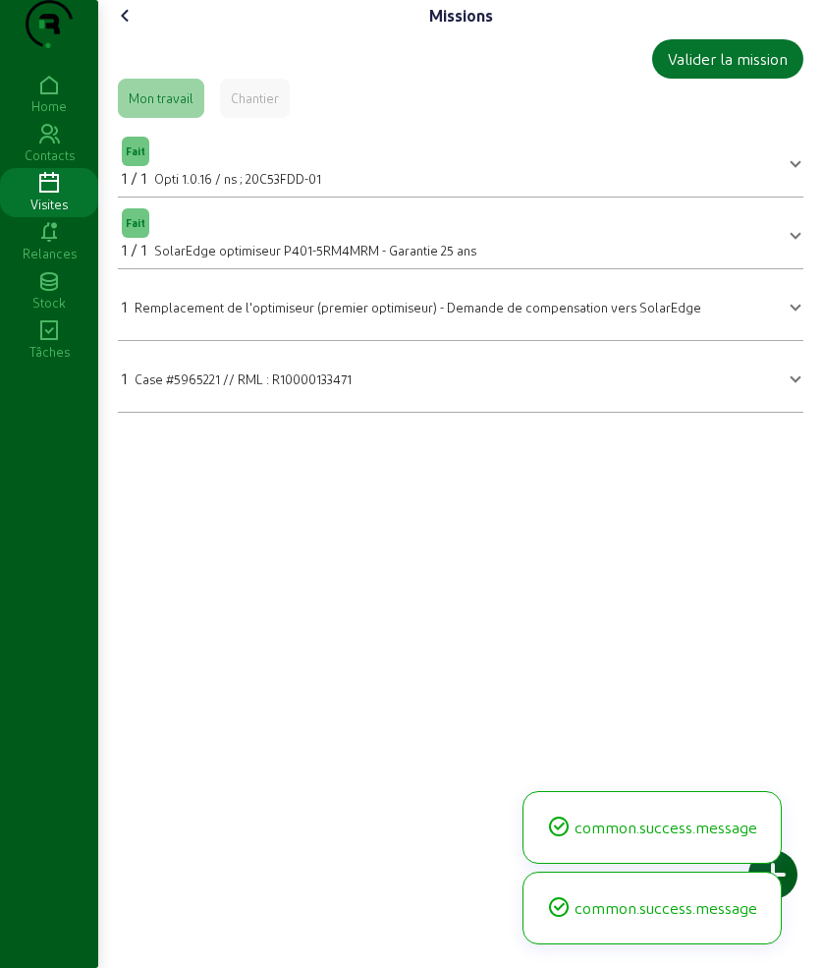
click at [257, 332] on mat-expansion-panel-header "1 Remplacement de l'optimiseur (premier optimiseur) - Demande de compensation v…" at bounding box center [461, 304] width 686 height 55
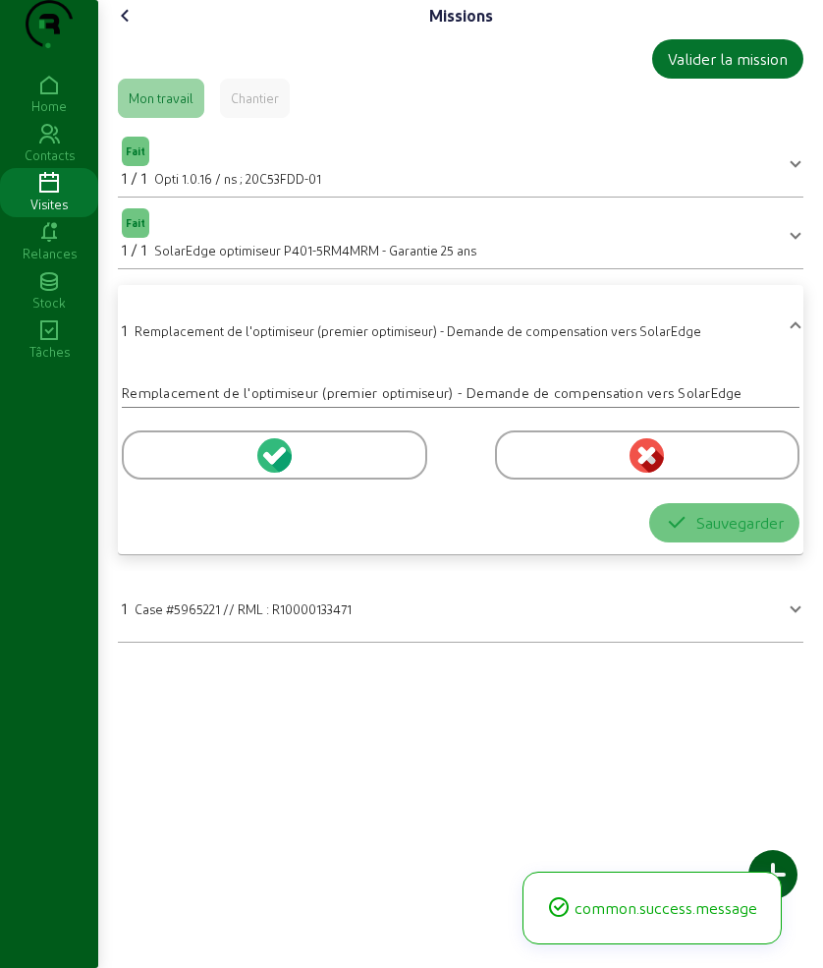
click at [220, 479] on div at bounding box center [275, 454] width 306 height 49
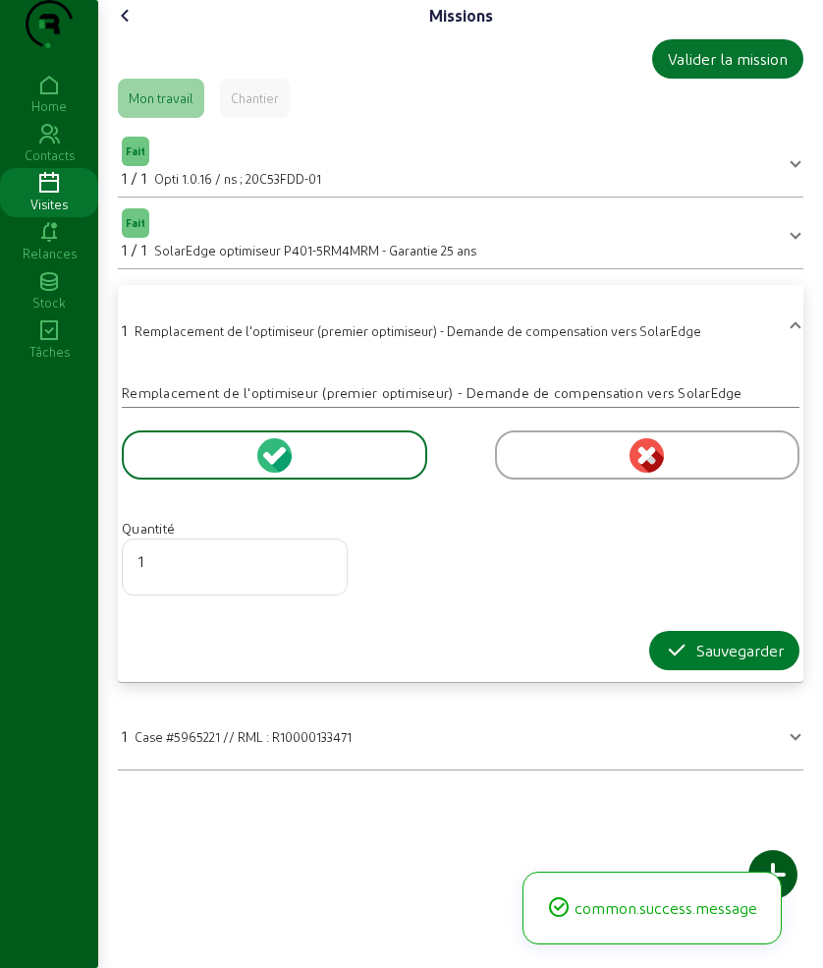
click at [706, 662] on div "Sauvegarder" at bounding box center [724, 651] width 119 height 24
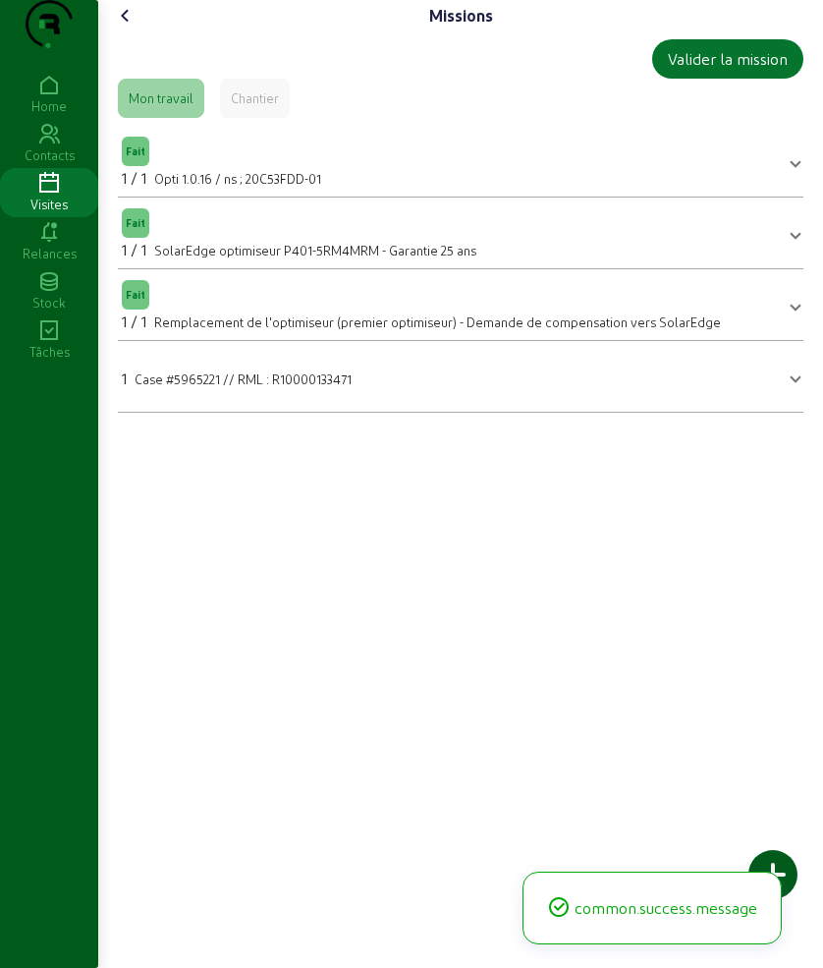
click at [128, 31] on cam-font-icon at bounding box center [125, 15] width 31 height 31
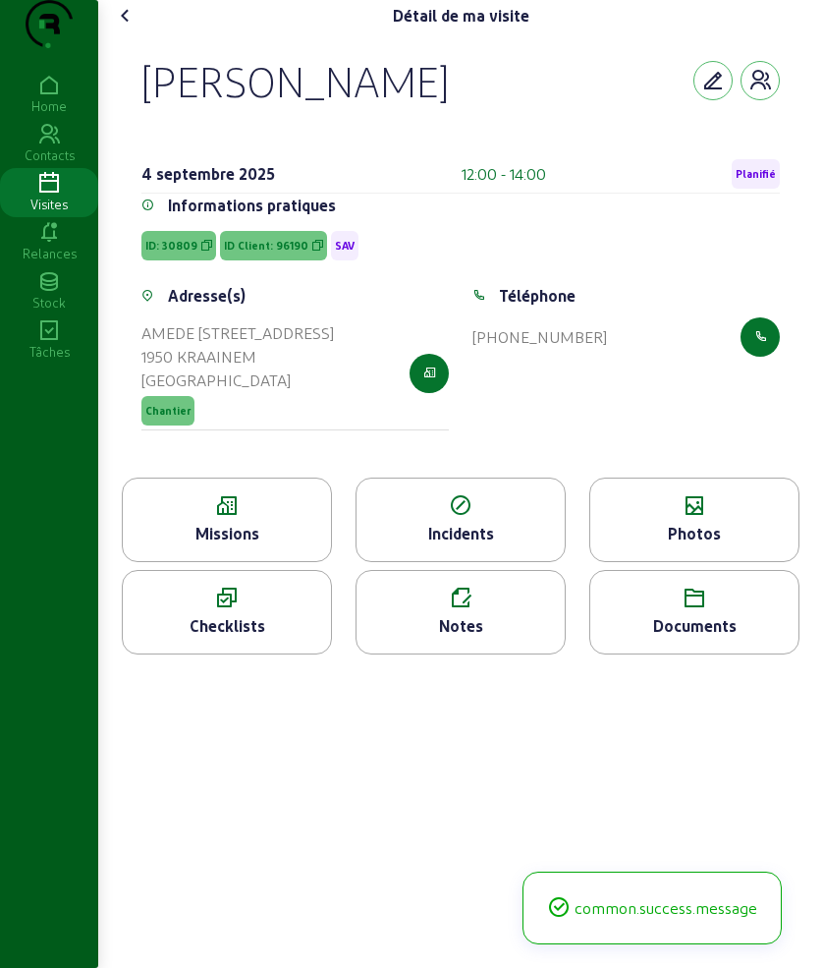
click at [499, 638] on div "Notes" at bounding box center [461, 626] width 208 height 24
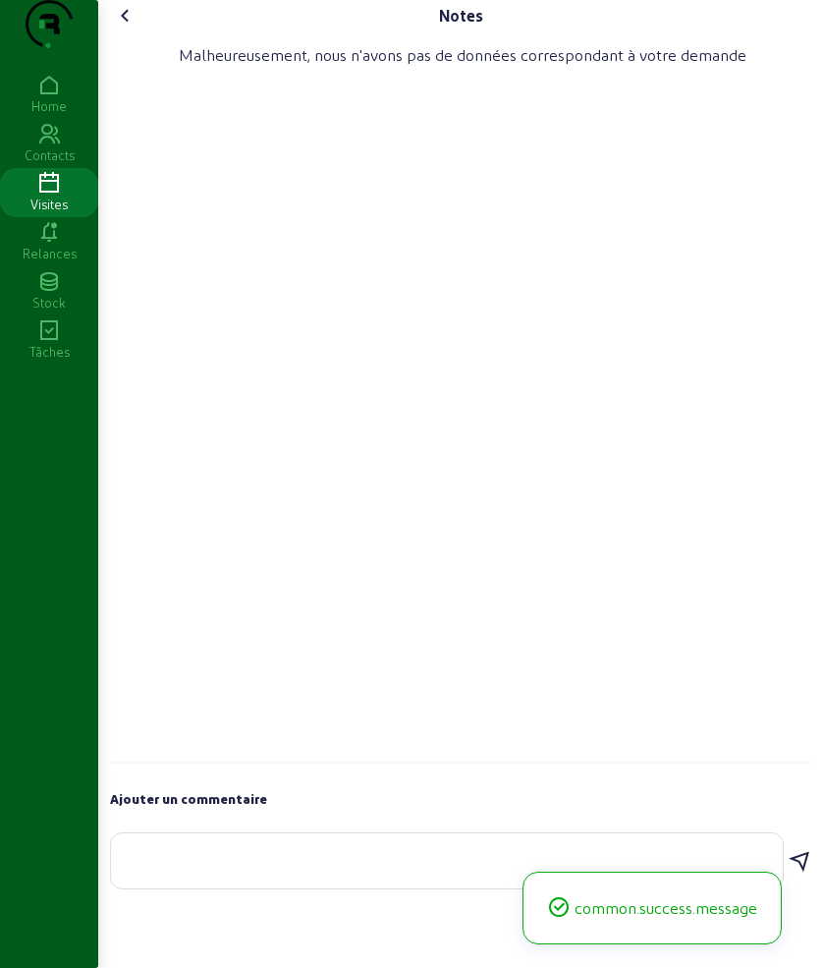
click at [352, 869] on textarea at bounding box center [447, 857] width 641 height 24
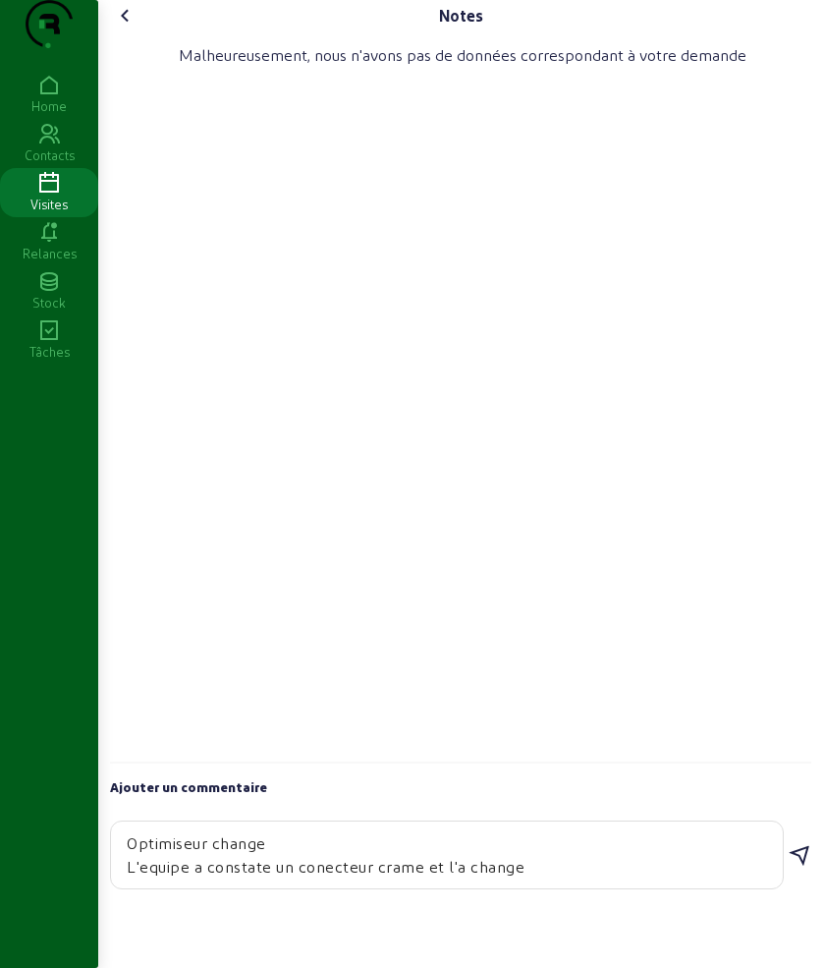
type textarea "Optimiseur change L'equipe a constate un conecteur crame et l'a change"
click at [798, 868] on icon at bounding box center [800, 856] width 24 height 24
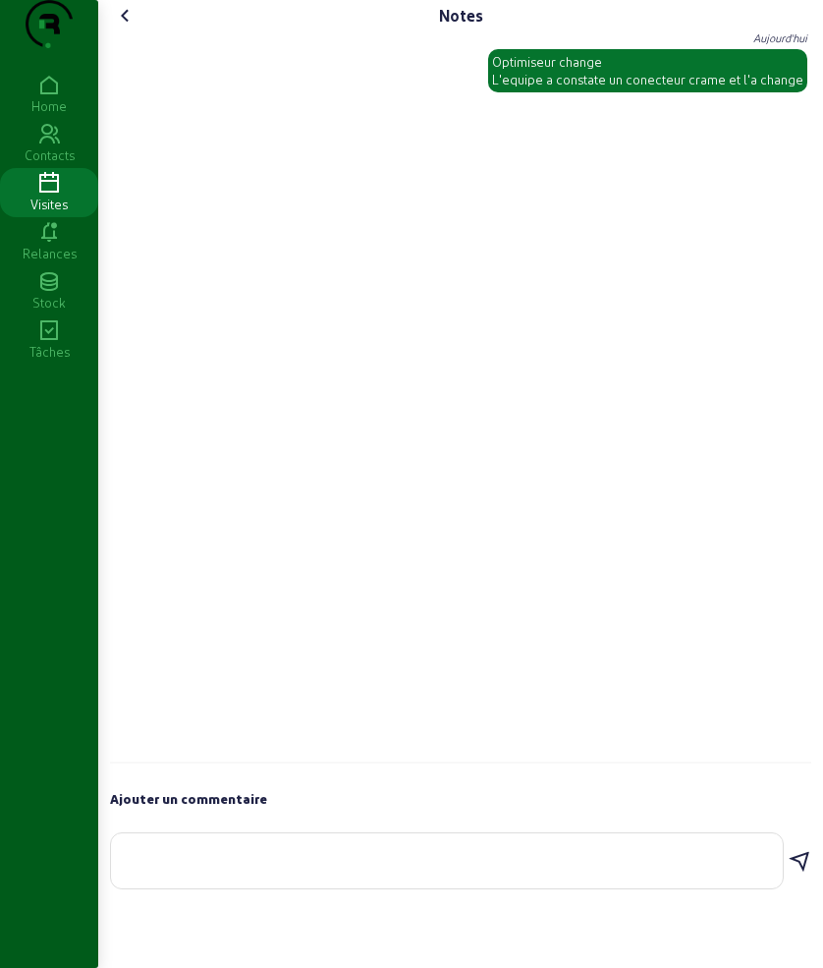
click at [123, 28] on icon at bounding box center [126, 16] width 24 height 24
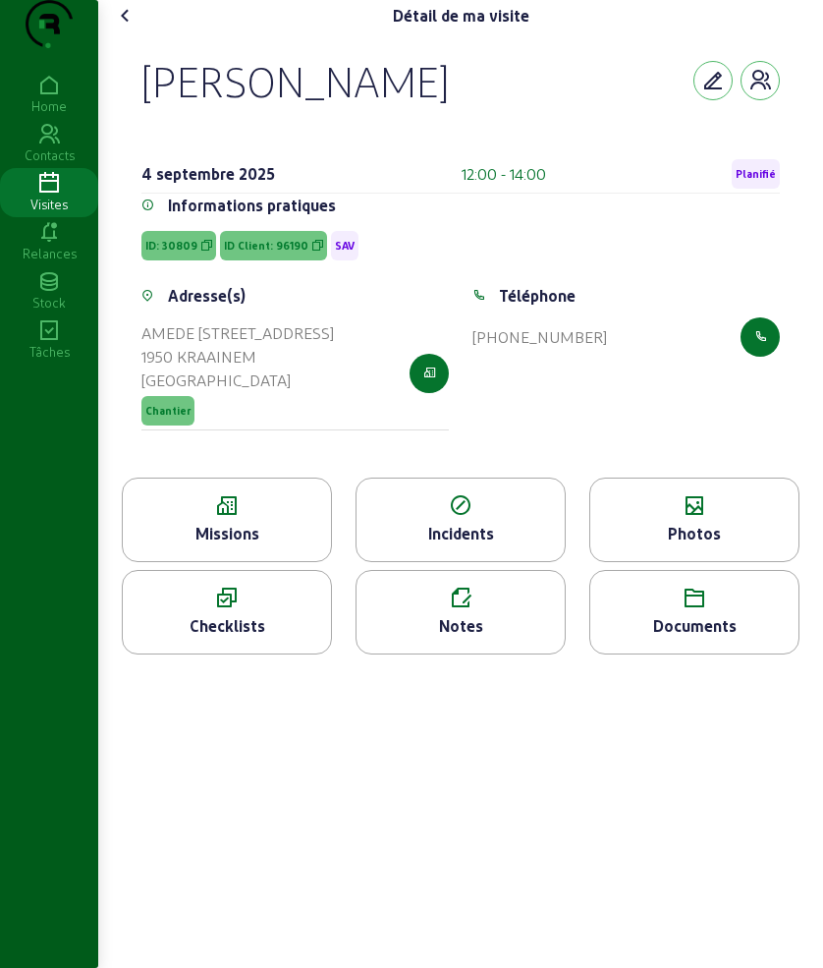
click at [676, 518] on icon at bounding box center [695, 506] width 208 height 24
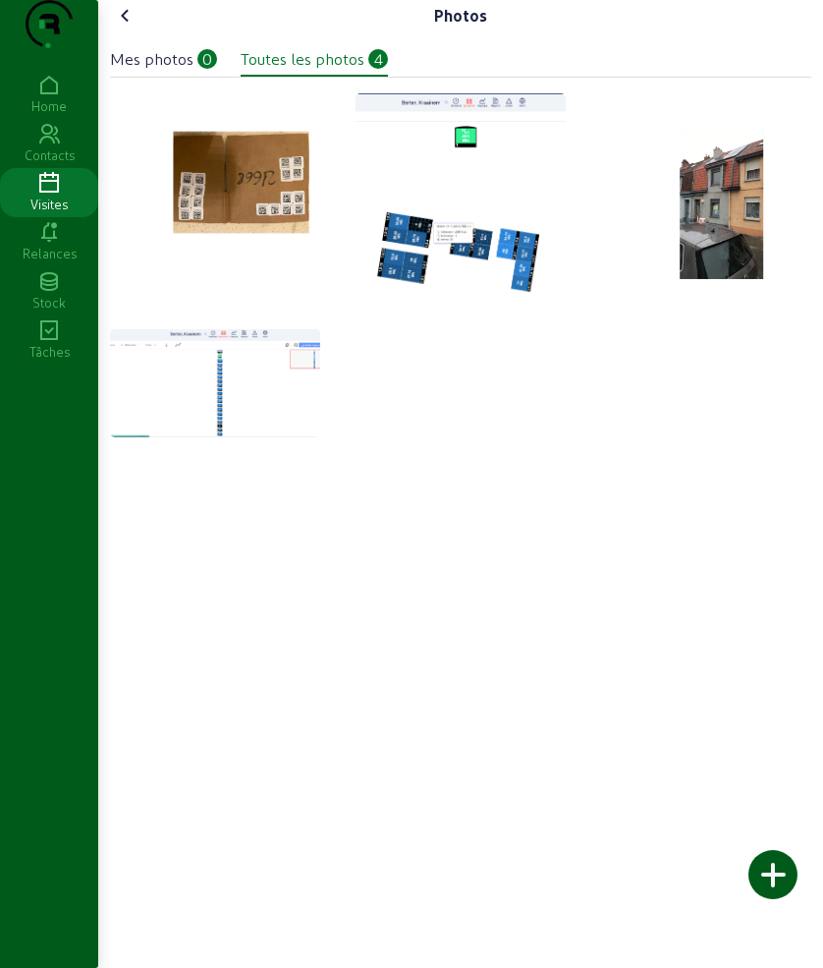
click at [780, 883] on div at bounding box center [773, 874] width 49 height 49
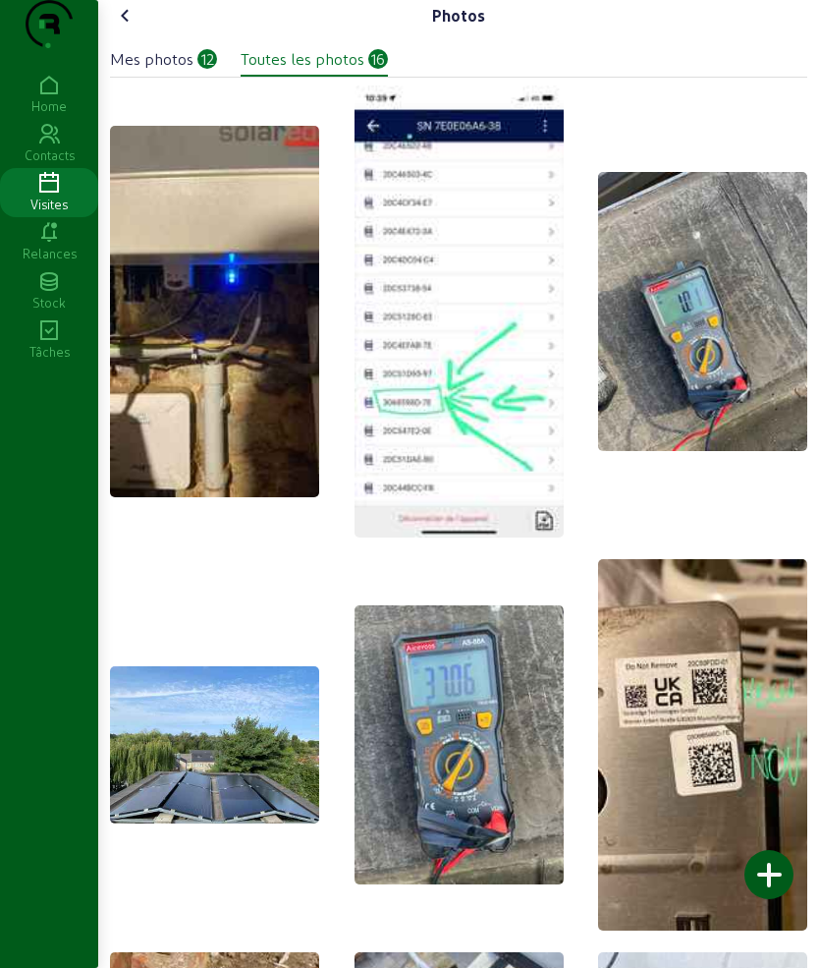
click at [132, 28] on icon at bounding box center [126, 16] width 24 height 24
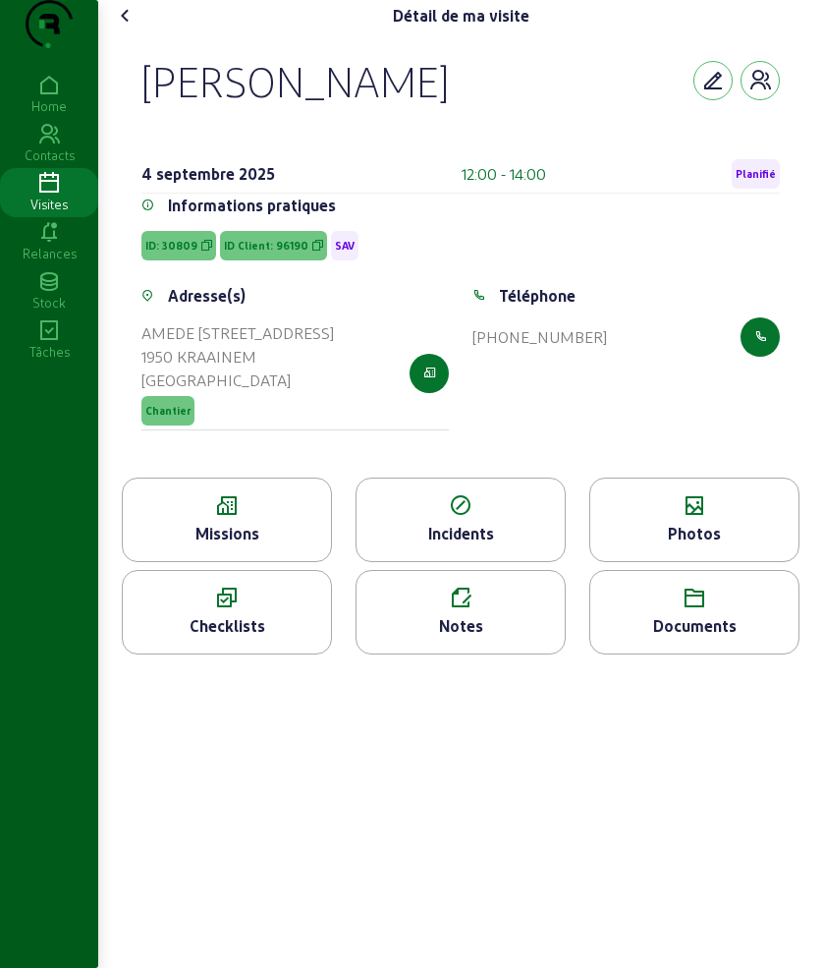
click at [127, 28] on icon at bounding box center [126, 16] width 24 height 24
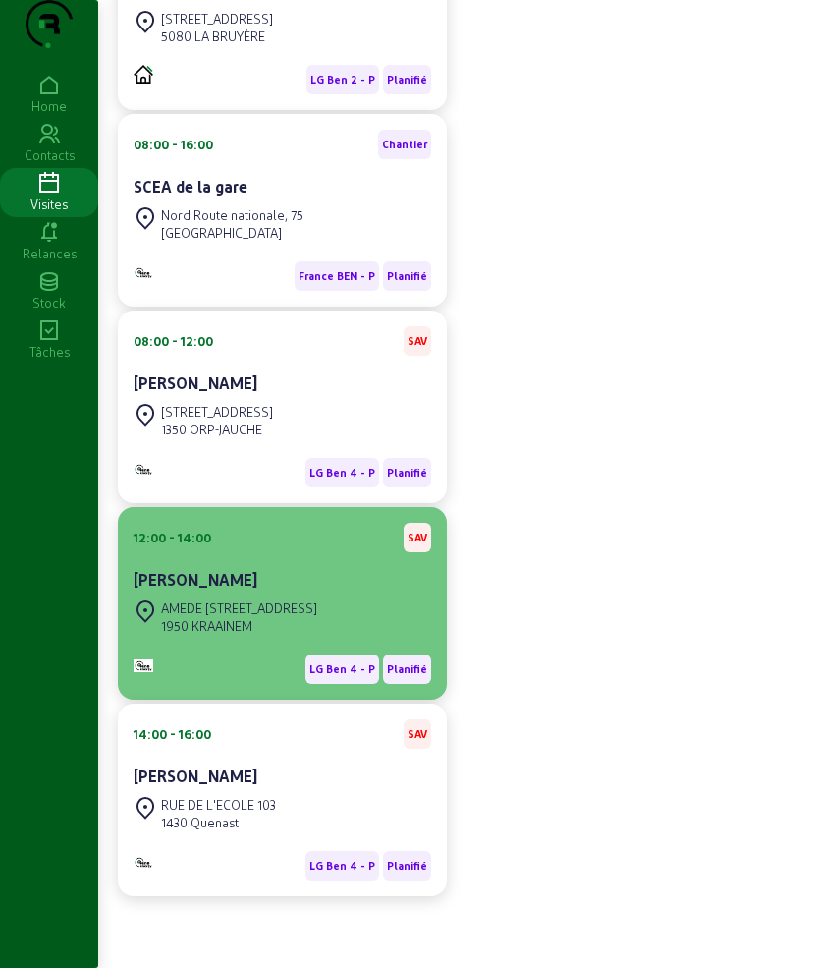
scroll to position [401, 0]
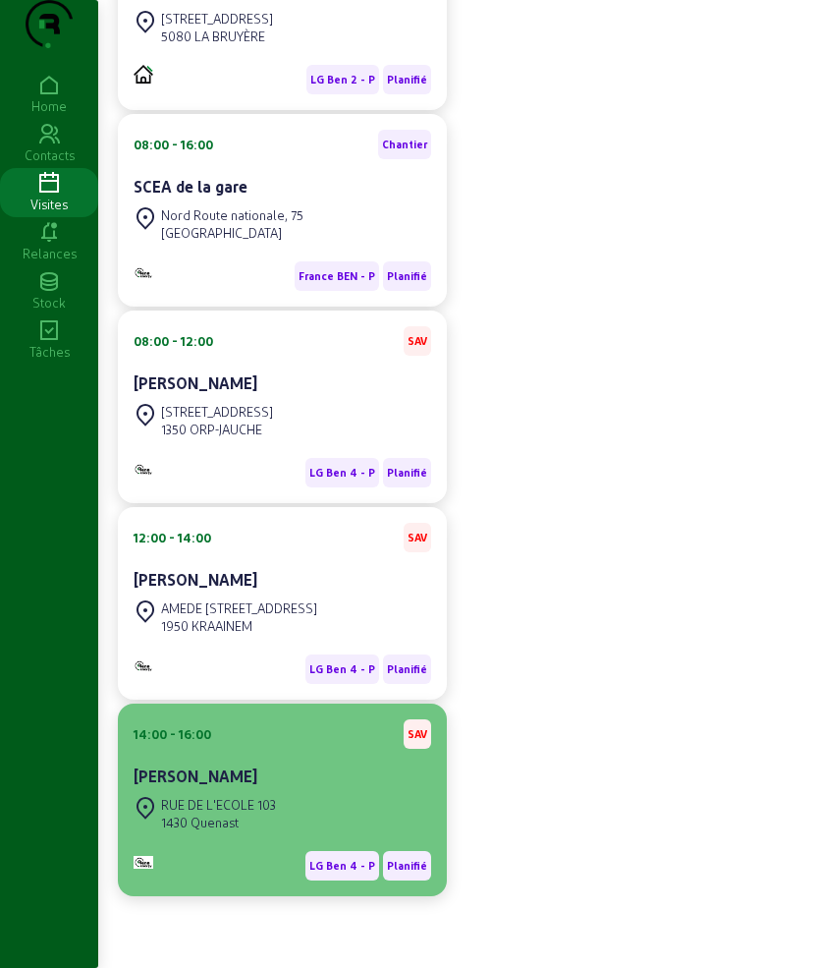
click at [241, 780] on cam-card-title "[PERSON_NAME]" at bounding box center [196, 775] width 124 height 19
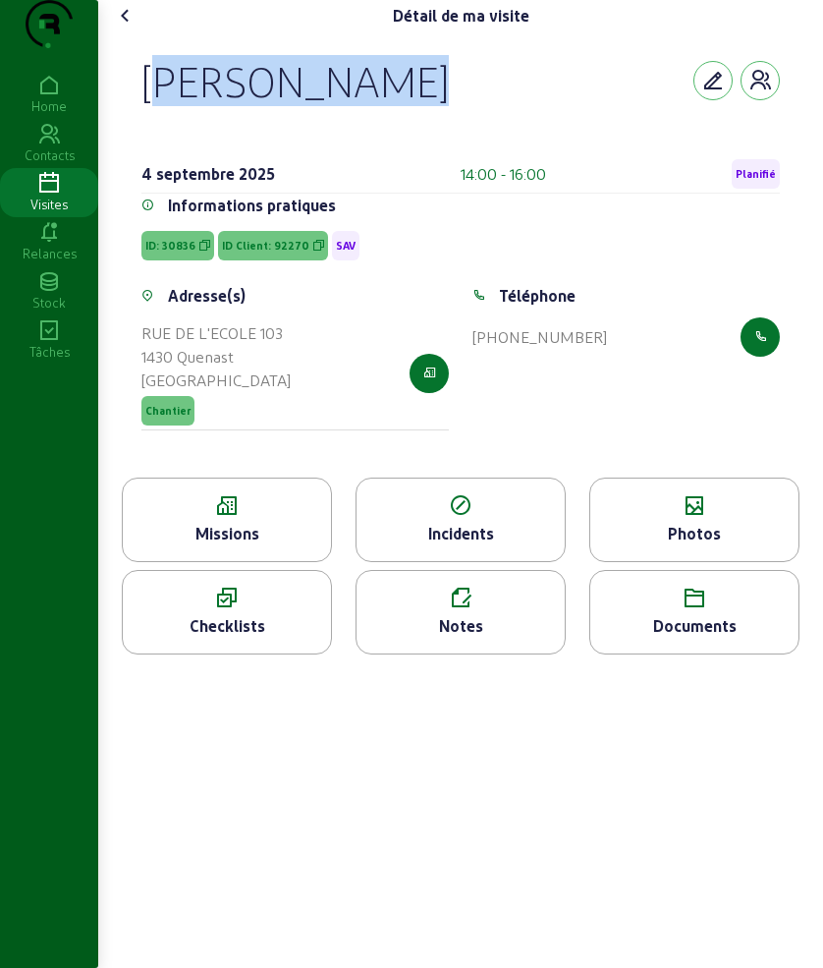
drag, startPoint x: 141, startPoint y: 103, endPoint x: 782, endPoint y: 118, distance: 640.8
click at [782, 118] on div "[PERSON_NAME] [DATE] 14:00 - 16:00 Planifié Informations pratiques ID: 30836 ID…" at bounding box center [461, 254] width 686 height 446
copy div "[PERSON_NAME]"
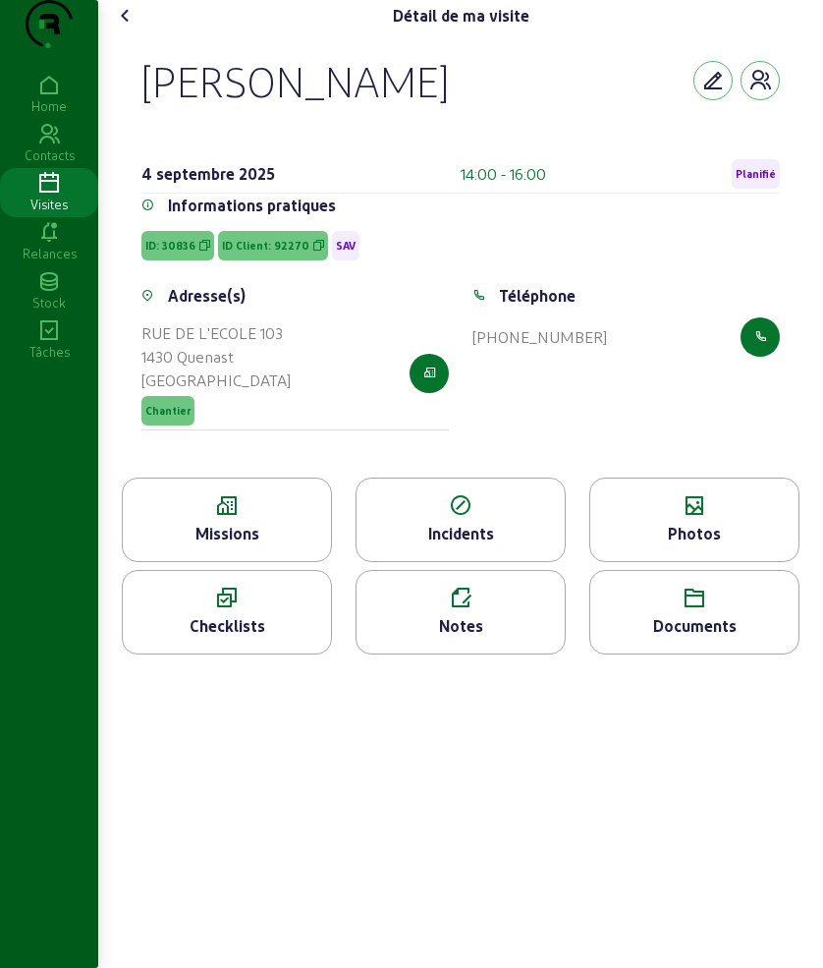
click at [214, 518] on icon at bounding box center [227, 506] width 208 height 24
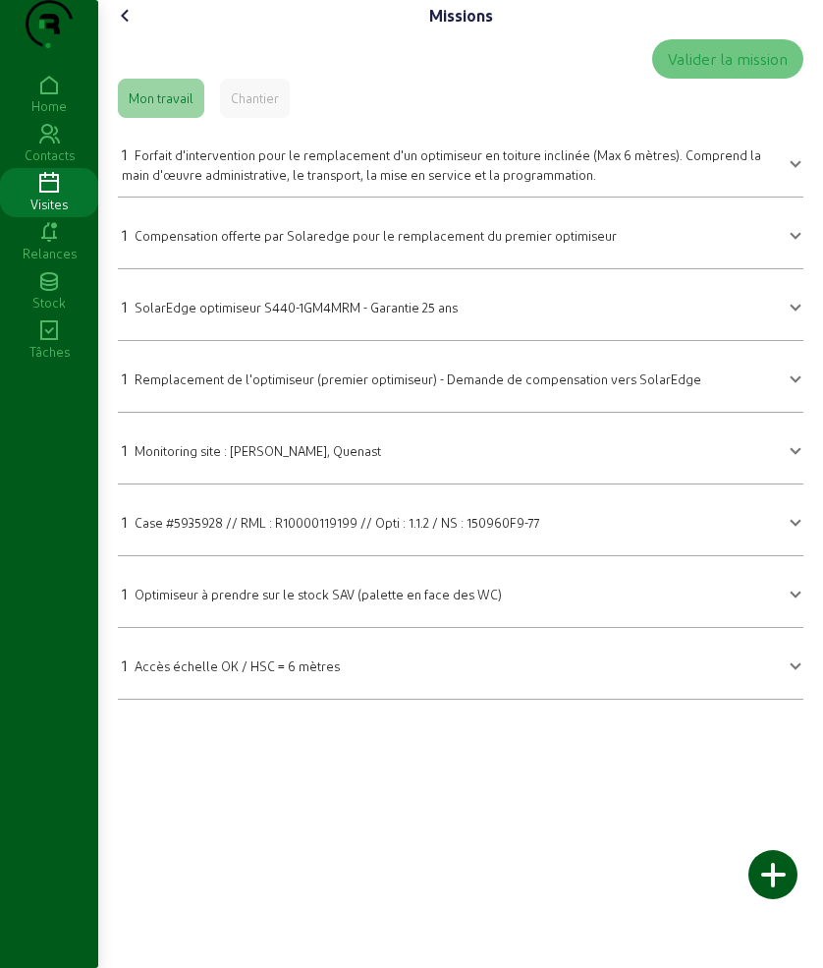
click at [239, 184] on div "1 Forfait d'intervention pour le remplacement d'un optimiseur en toiture inclin…" at bounding box center [449, 162] width 654 height 41
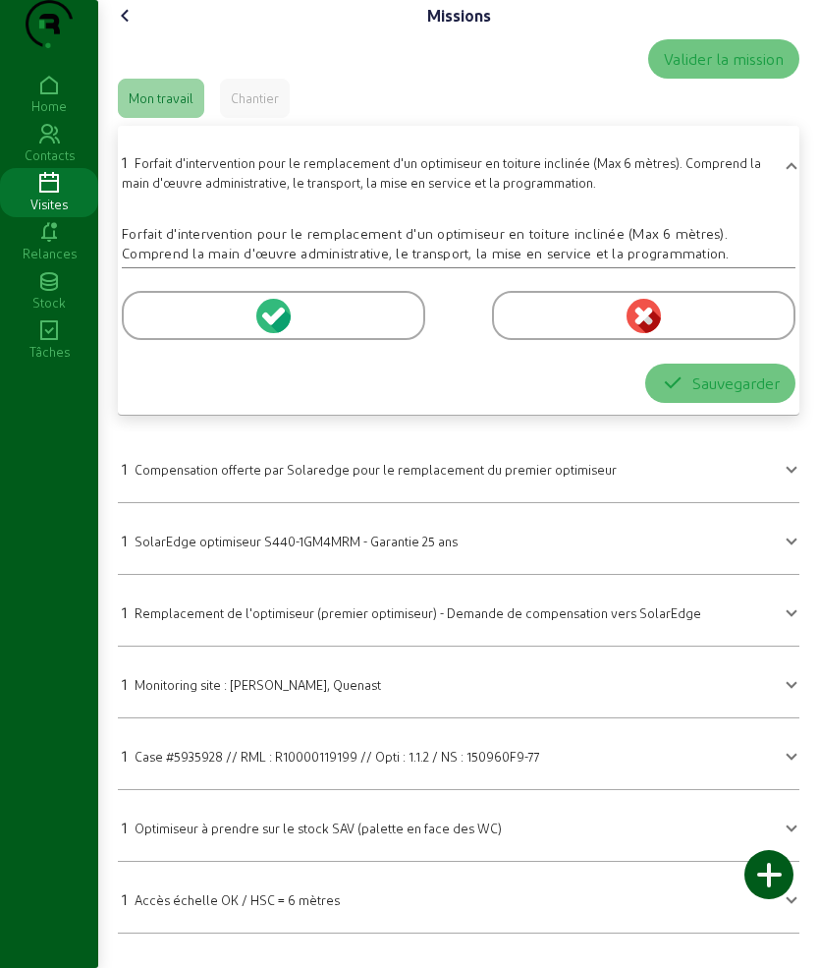
click at [187, 332] on div at bounding box center [274, 315] width 304 height 49
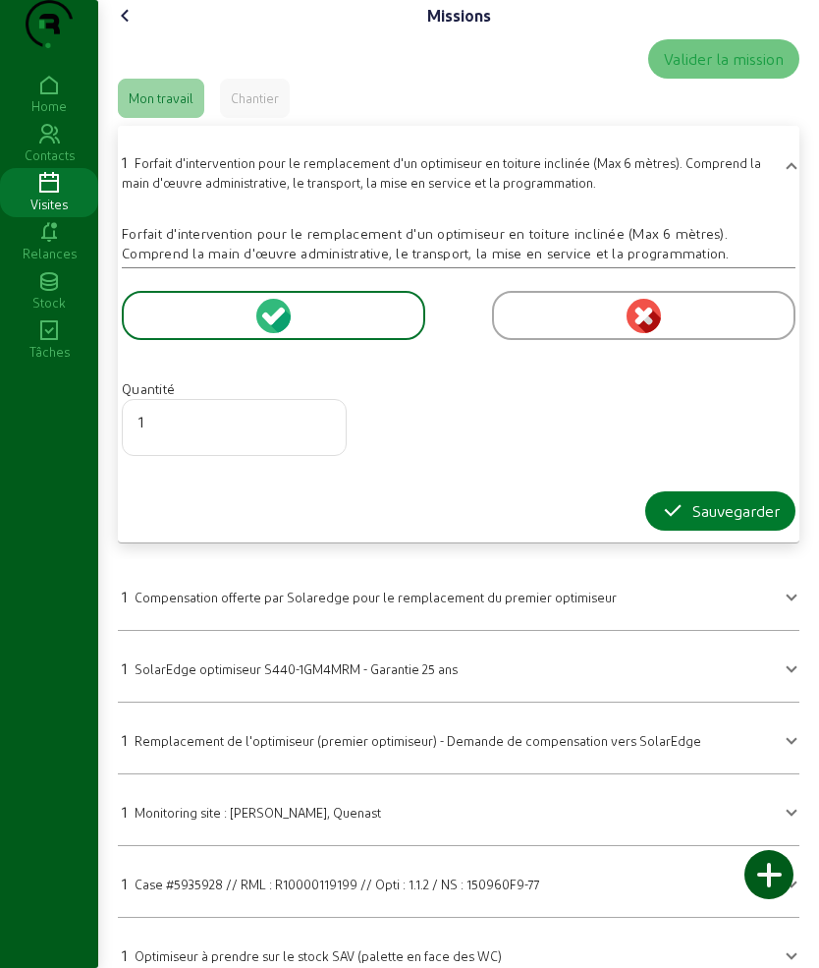
click at [674, 523] on icon "button" at bounding box center [673, 511] width 24 height 24
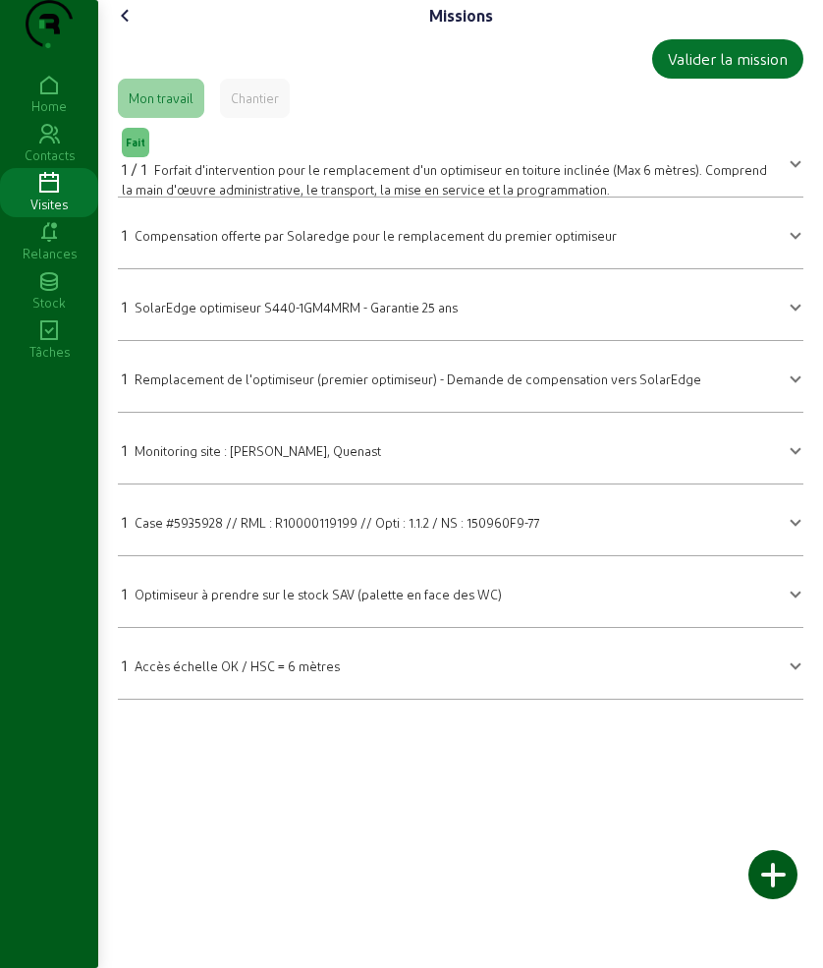
click at [213, 394] on mat-expansion-panel-header "1 Remplacement de l'optimiseur (premier optimiseur) - Demande de compensation v…" at bounding box center [461, 376] width 686 height 55
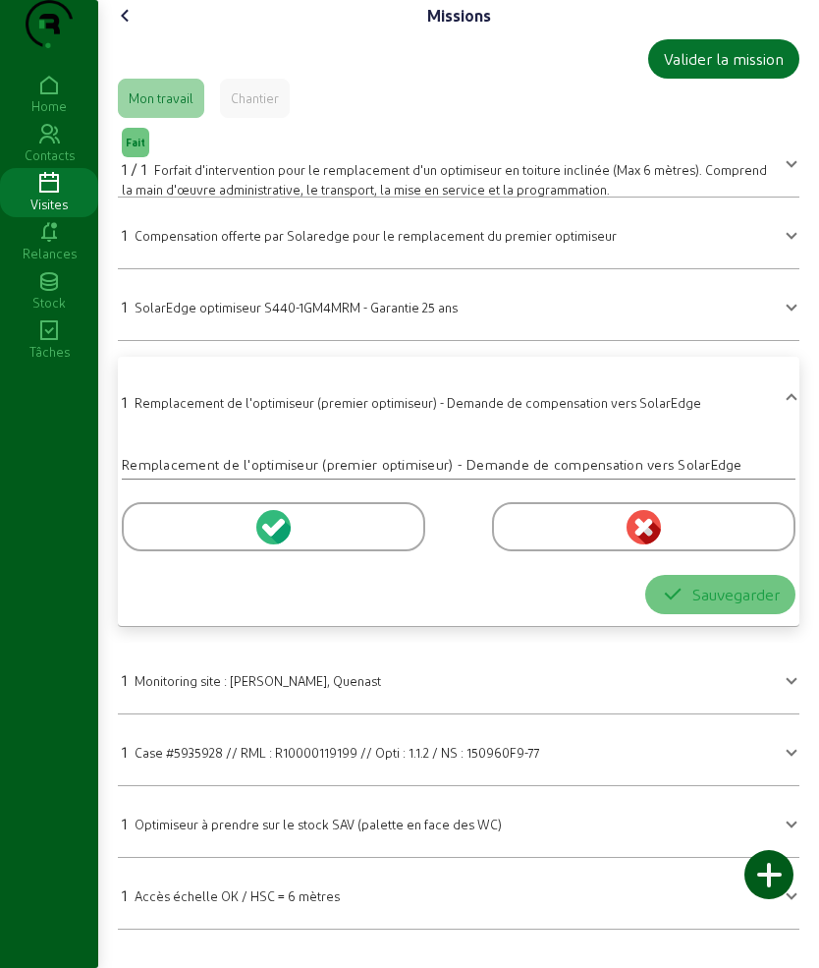
click at [188, 551] on div at bounding box center [274, 526] width 304 height 49
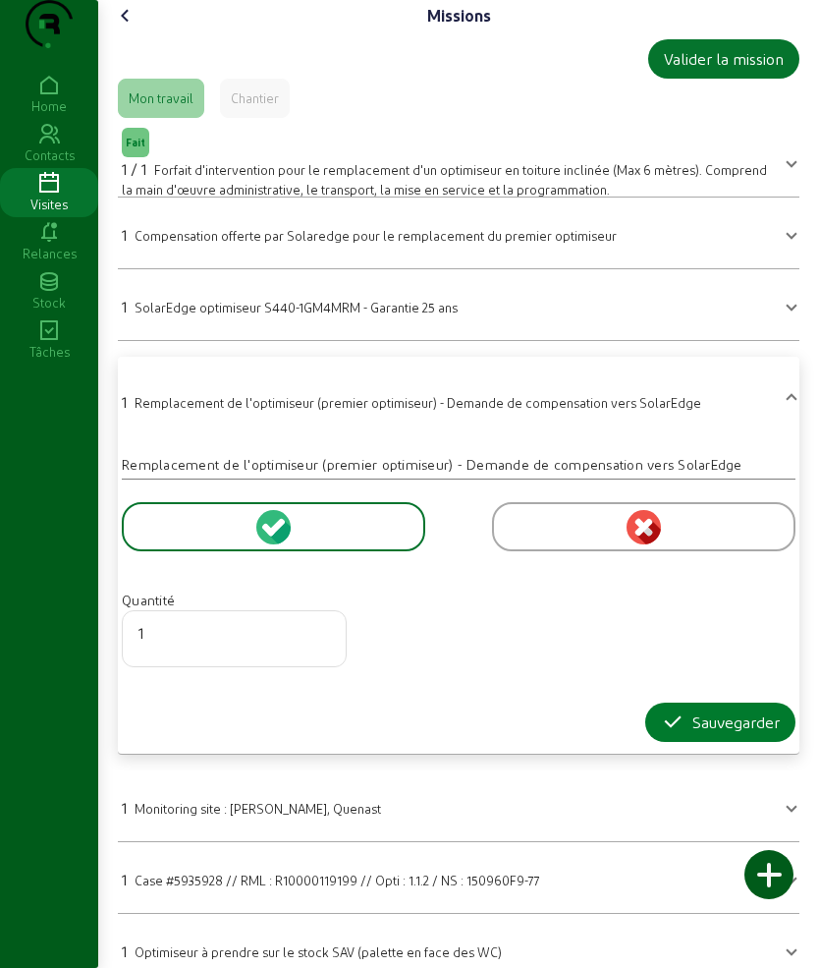
click at [709, 734] on div "Sauvegarder" at bounding box center [720, 722] width 119 height 24
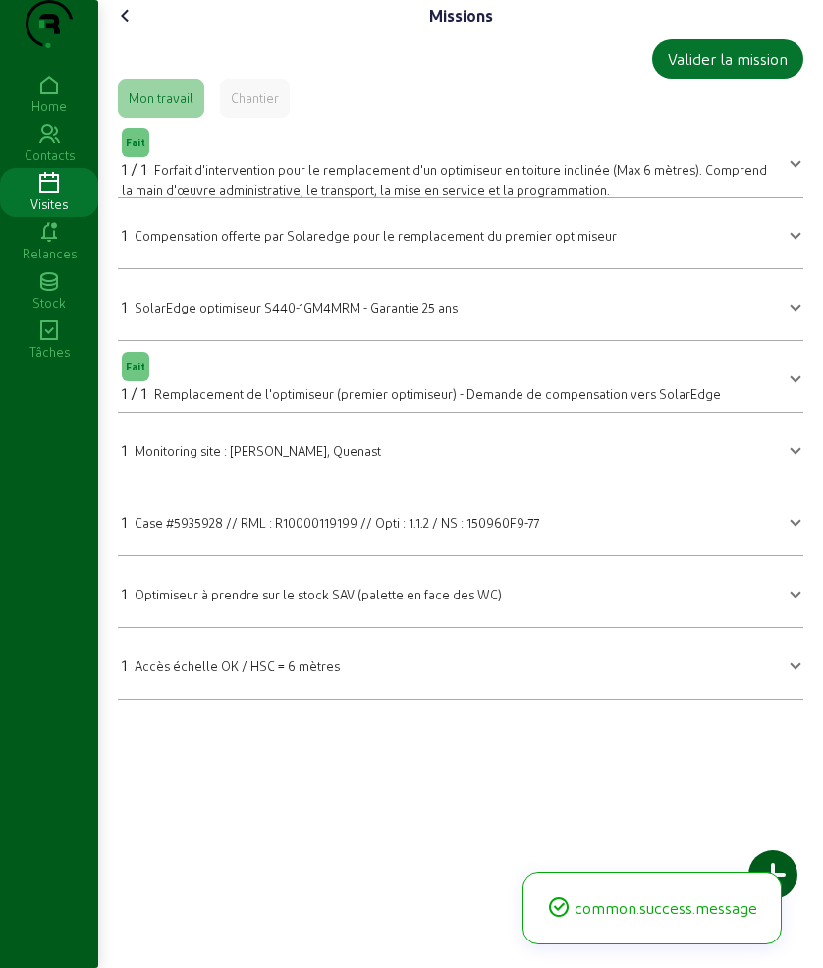
click at [188, 318] on div "1 SolarEdge optimiseur S440-1GM4MRM - Garantie 25 ans" at bounding box center [290, 307] width 336 height 24
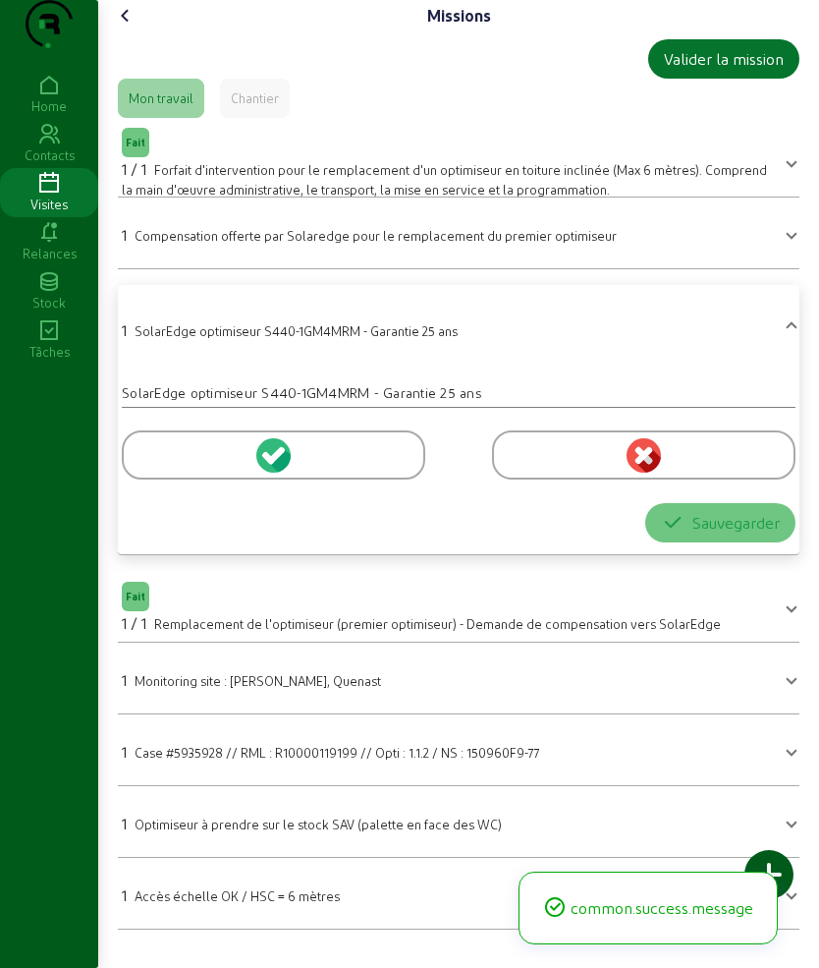
click at [162, 474] on div at bounding box center [274, 454] width 304 height 49
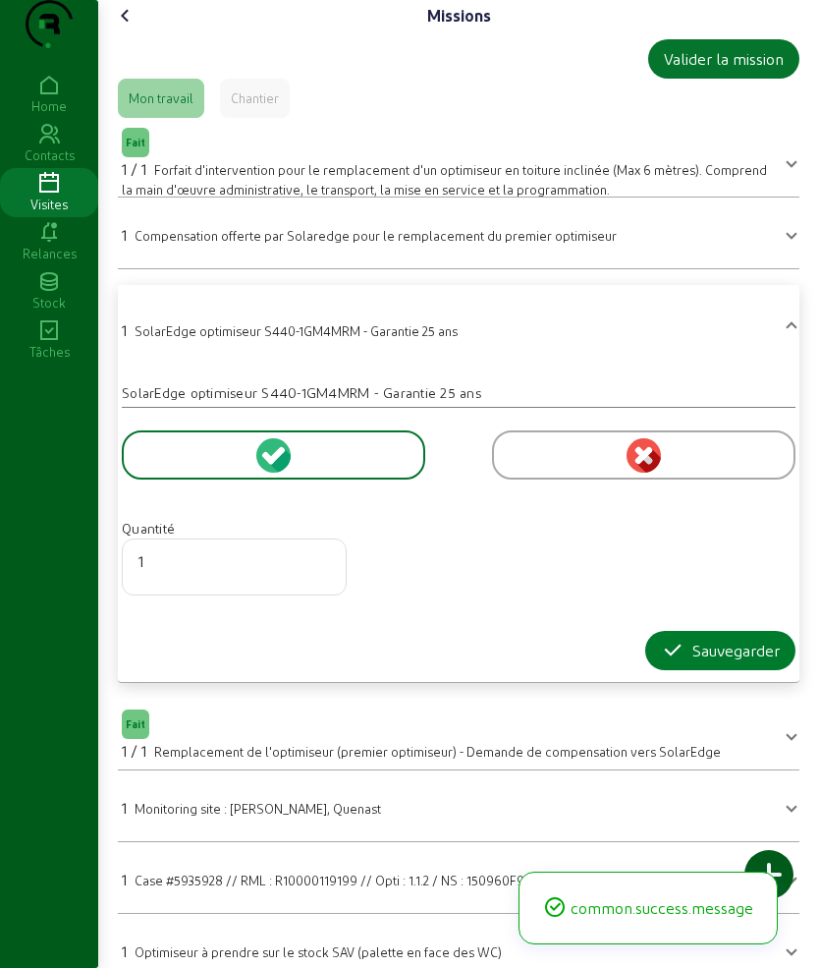
click at [661, 662] on icon "button" at bounding box center [673, 651] width 24 height 24
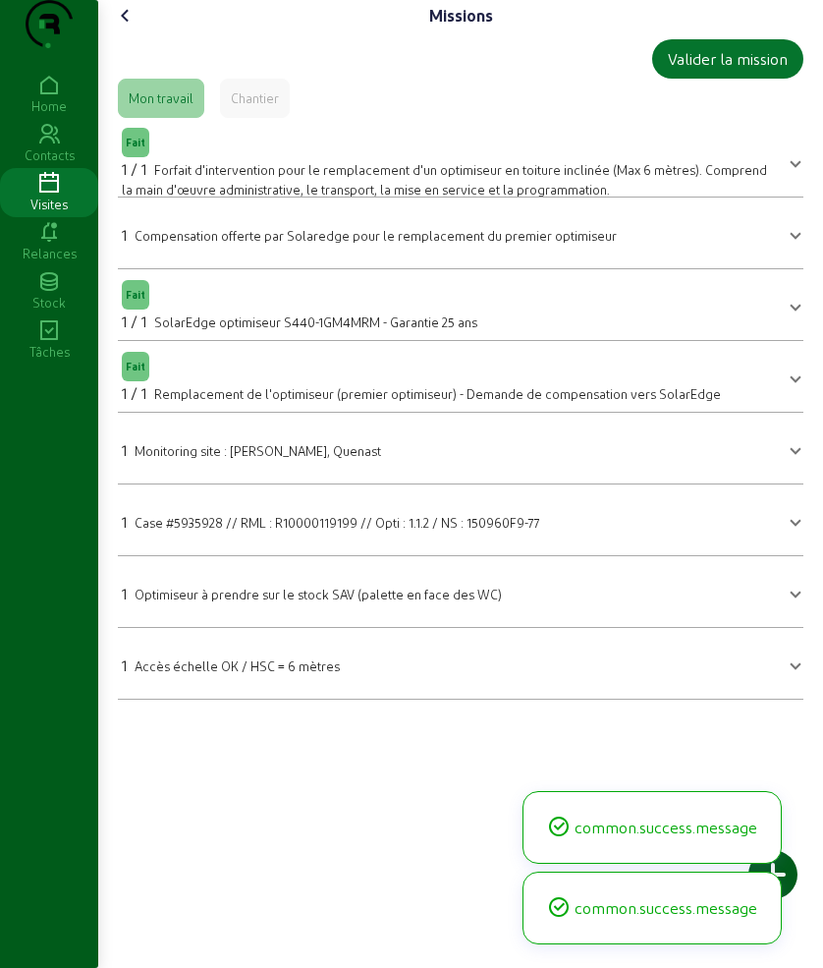
click at [129, 28] on icon at bounding box center [126, 16] width 24 height 24
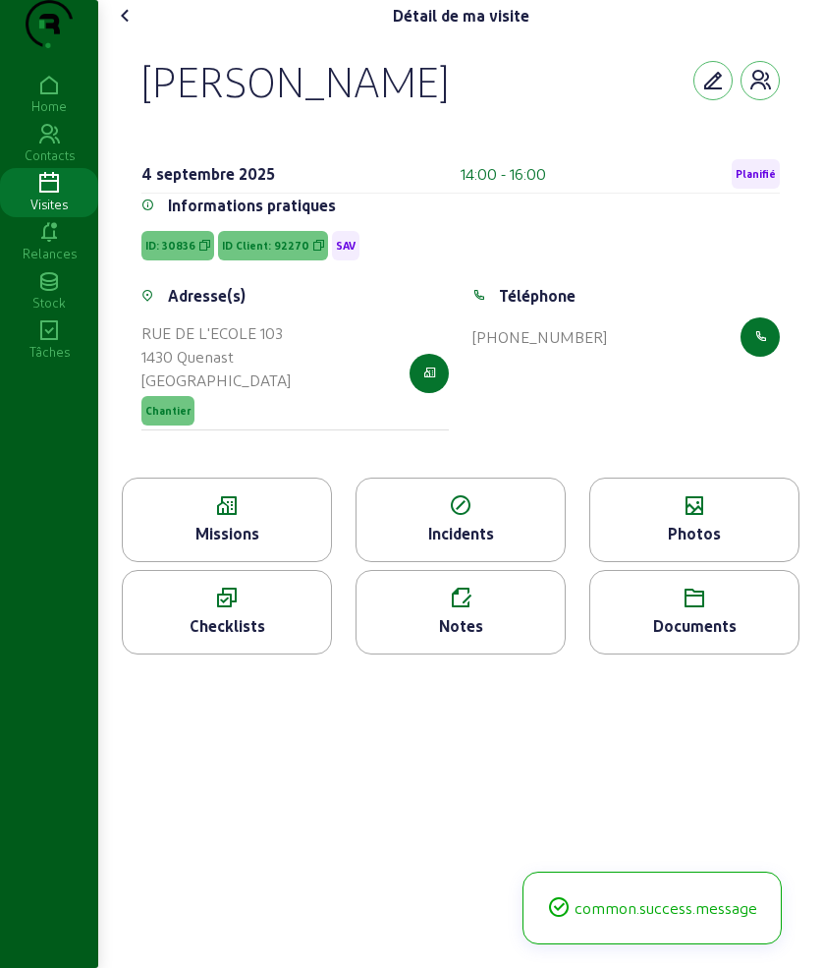
click at [653, 518] on icon at bounding box center [695, 506] width 208 height 24
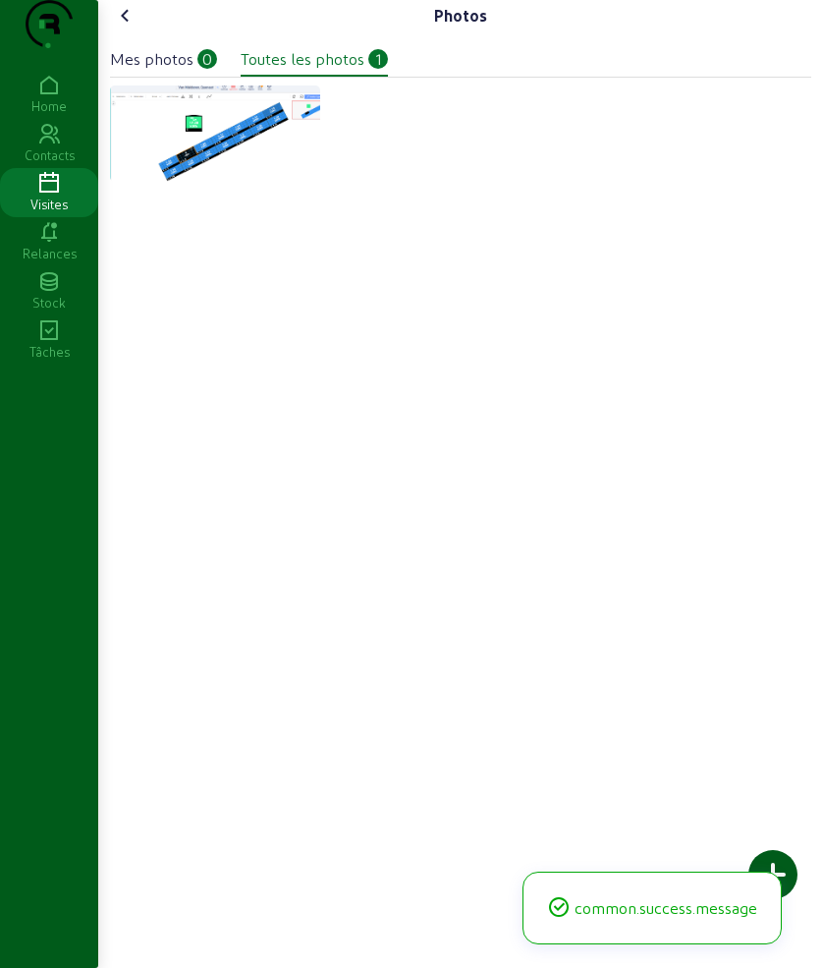
click at [780, 864] on div at bounding box center [773, 874] width 49 height 49
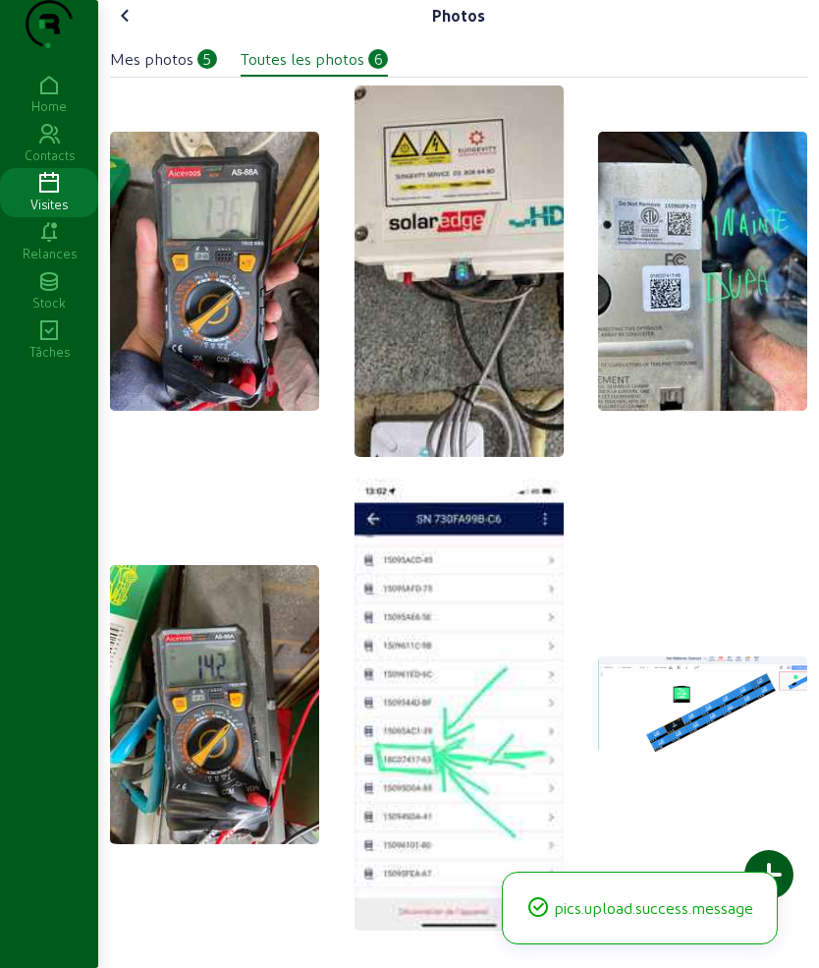
click at [132, 28] on icon at bounding box center [126, 16] width 24 height 24
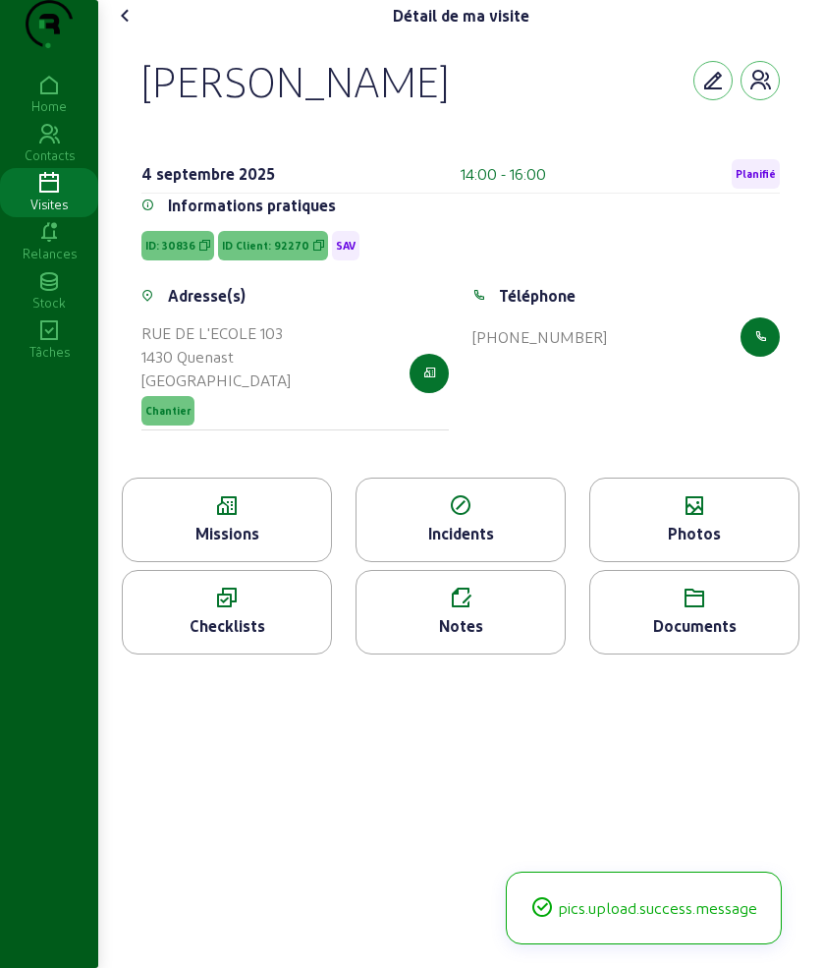
click at [448, 638] on div "Notes" at bounding box center [461, 626] width 208 height 24
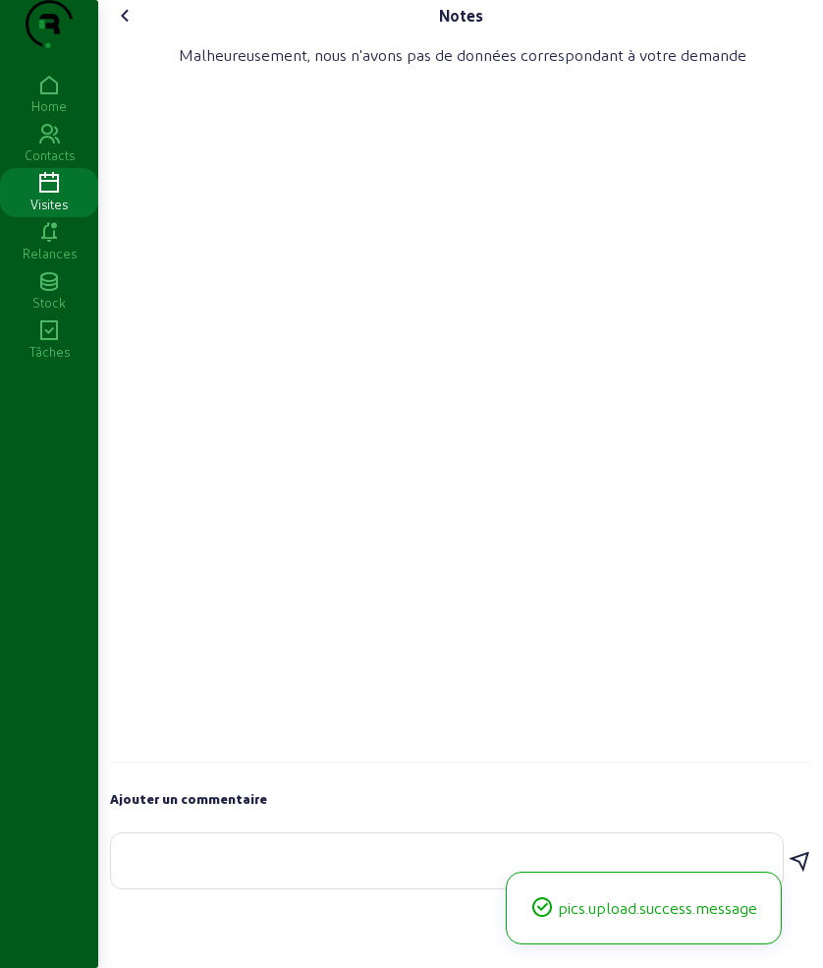
click at [351, 880] on div at bounding box center [447, 860] width 641 height 55
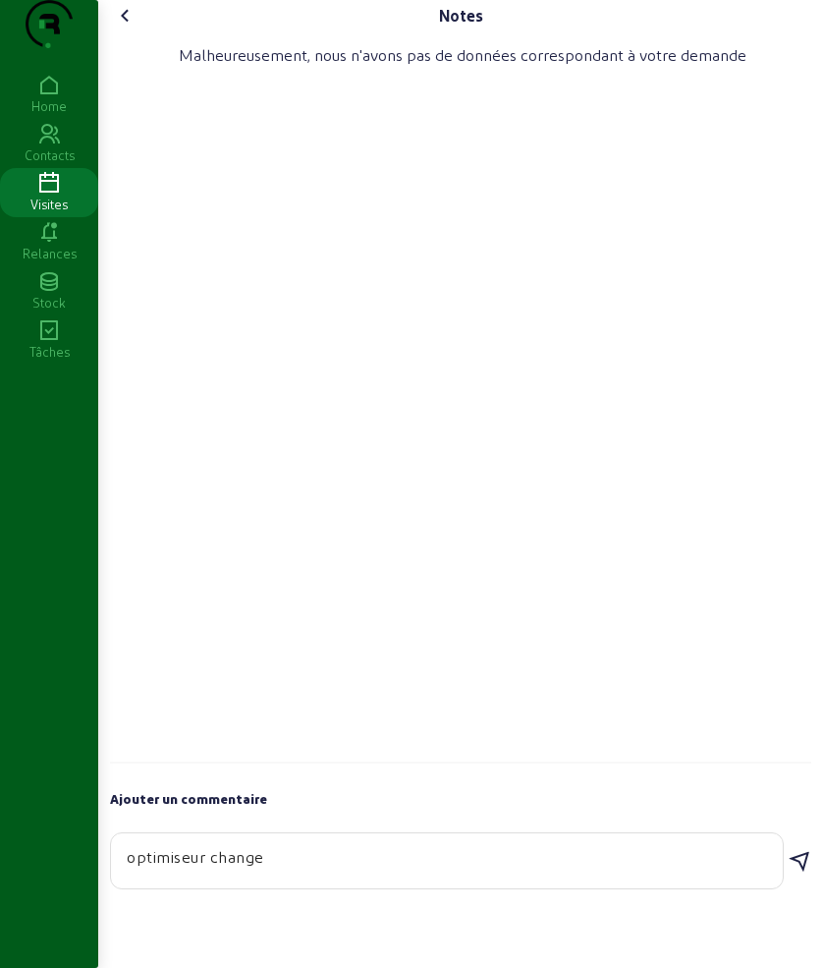
type textarea "optimiseur change"
click at [801, 873] on icon at bounding box center [800, 862] width 24 height 24
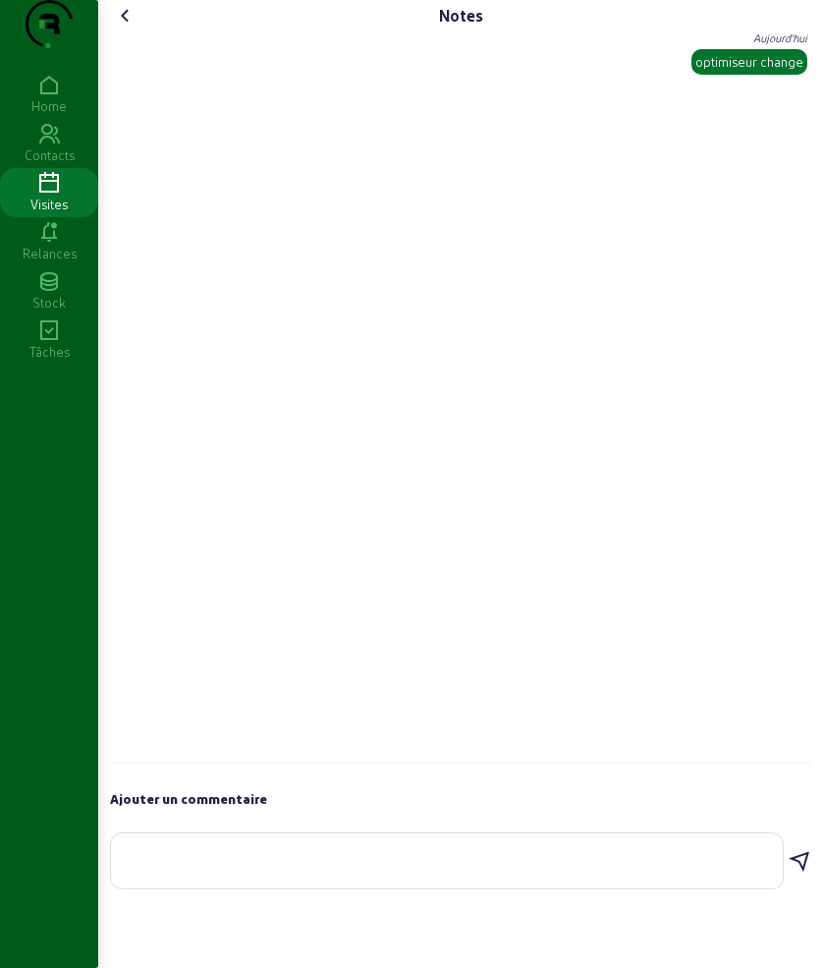
click at [135, 28] on icon at bounding box center [126, 16] width 24 height 24
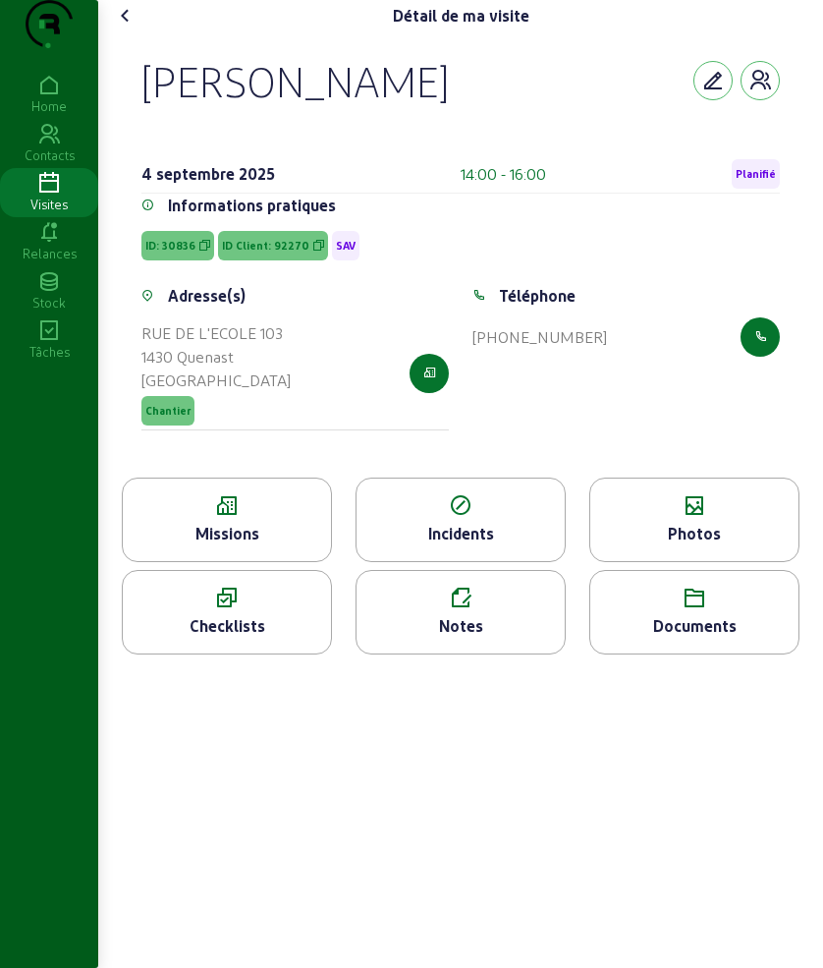
click at [135, 28] on icon at bounding box center [126, 16] width 24 height 24
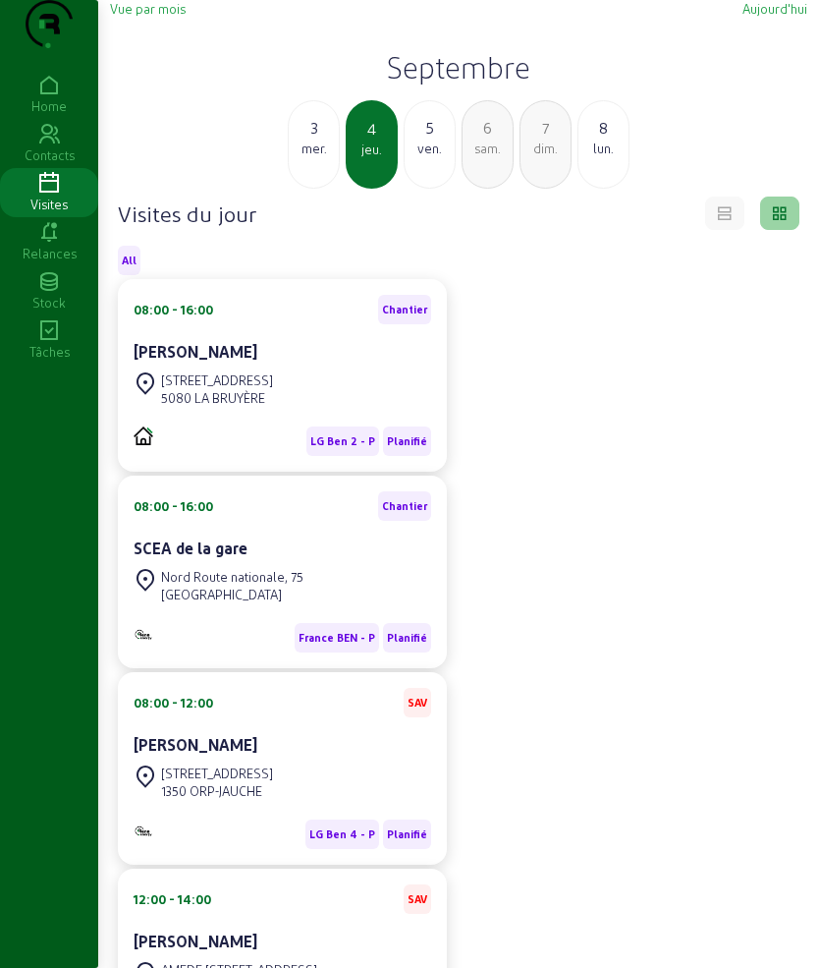
click at [422, 189] on div "5 ven." at bounding box center [430, 144] width 52 height 88
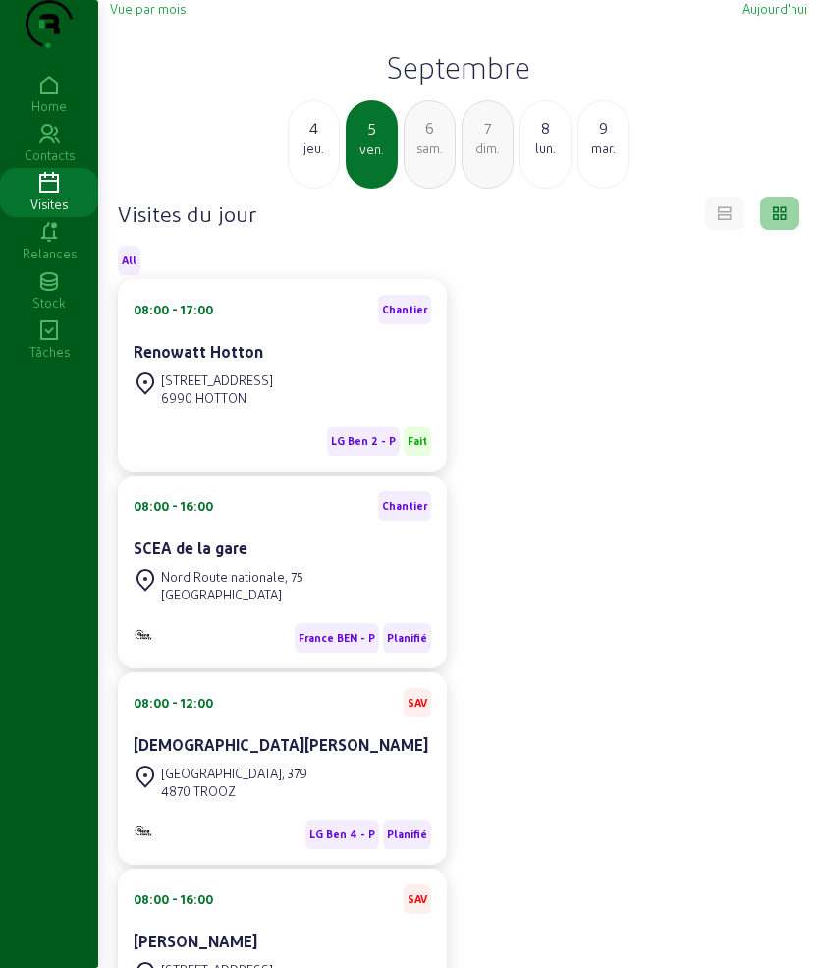
click at [312, 189] on div "4 jeu." at bounding box center [314, 144] width 52 height 88
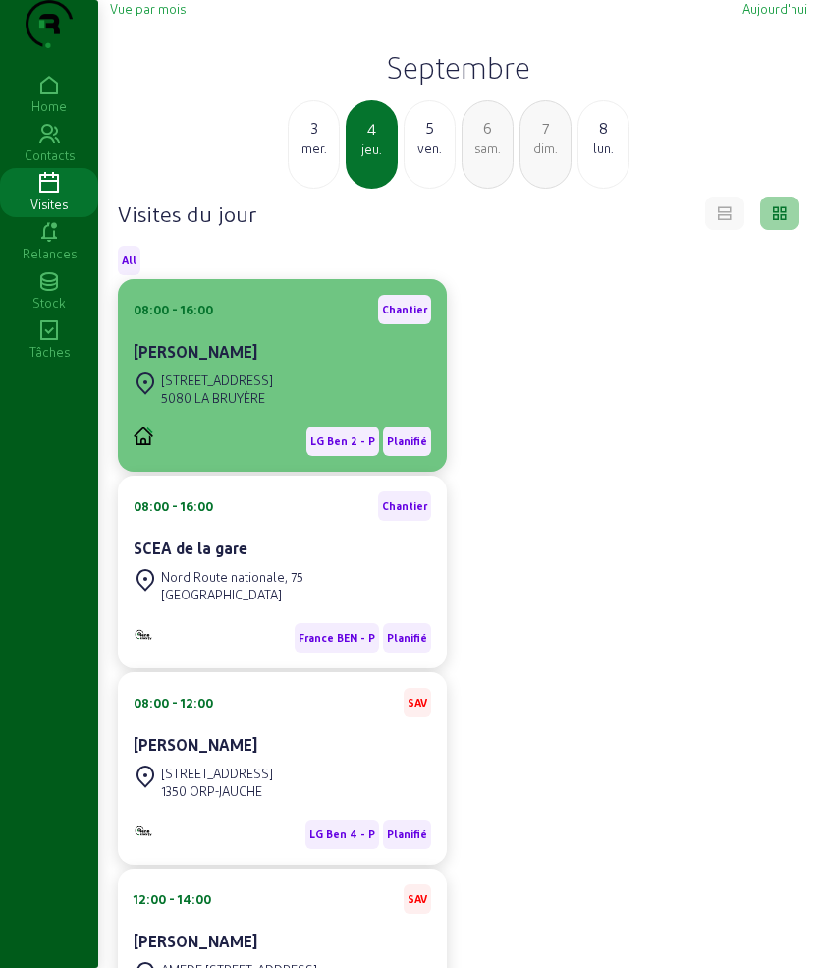
click at [255, 324] on div "08:00 - 16:00 Chantier" at bounding box center [283, 309] width 298 height 29
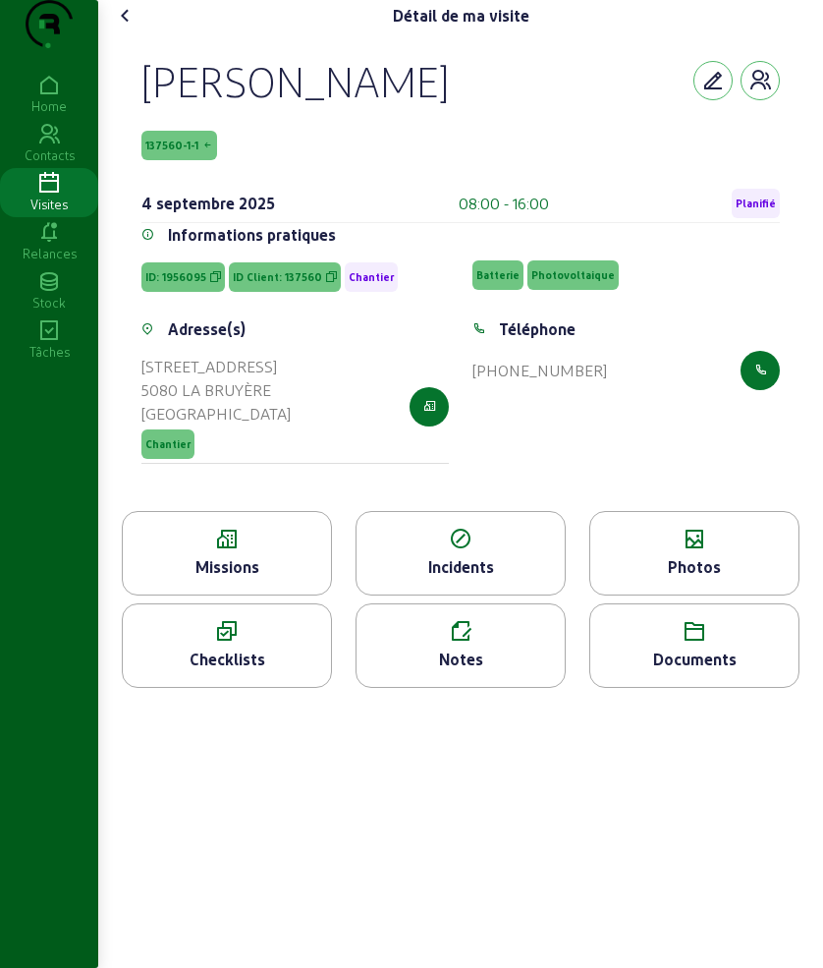
click at [474, 684] on div "Notes" at bounding box center [461, 645] width 210 height 84
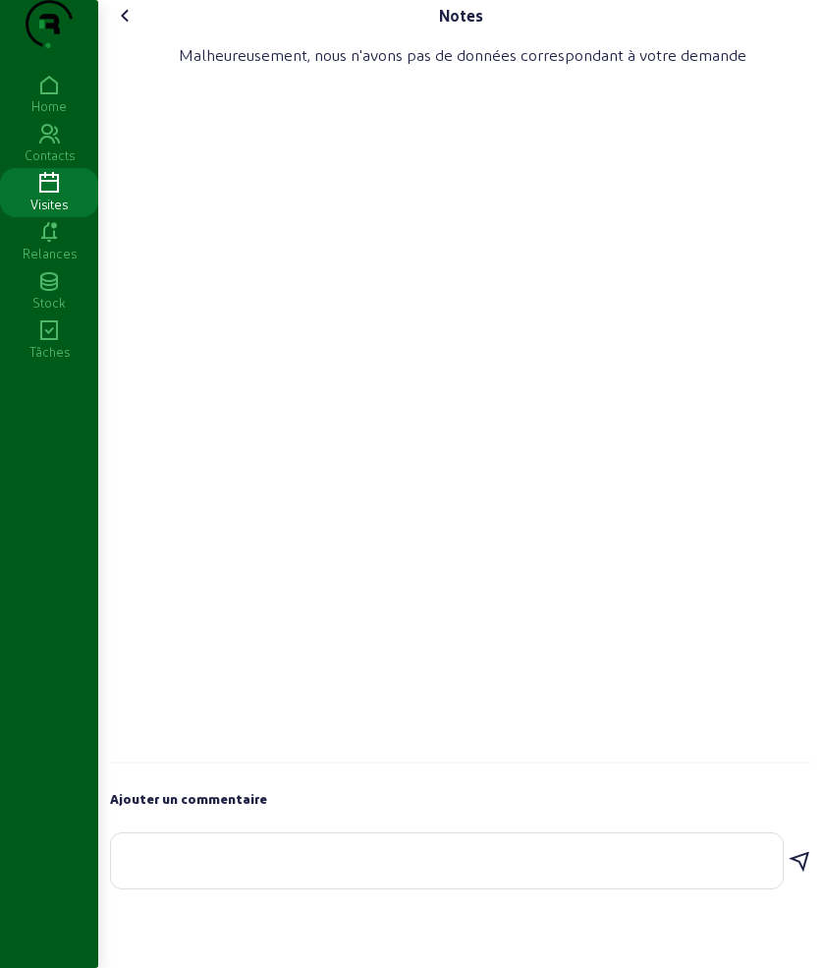
click at [298, 888] on div at bounding box center [447, 860] width 641 height 55
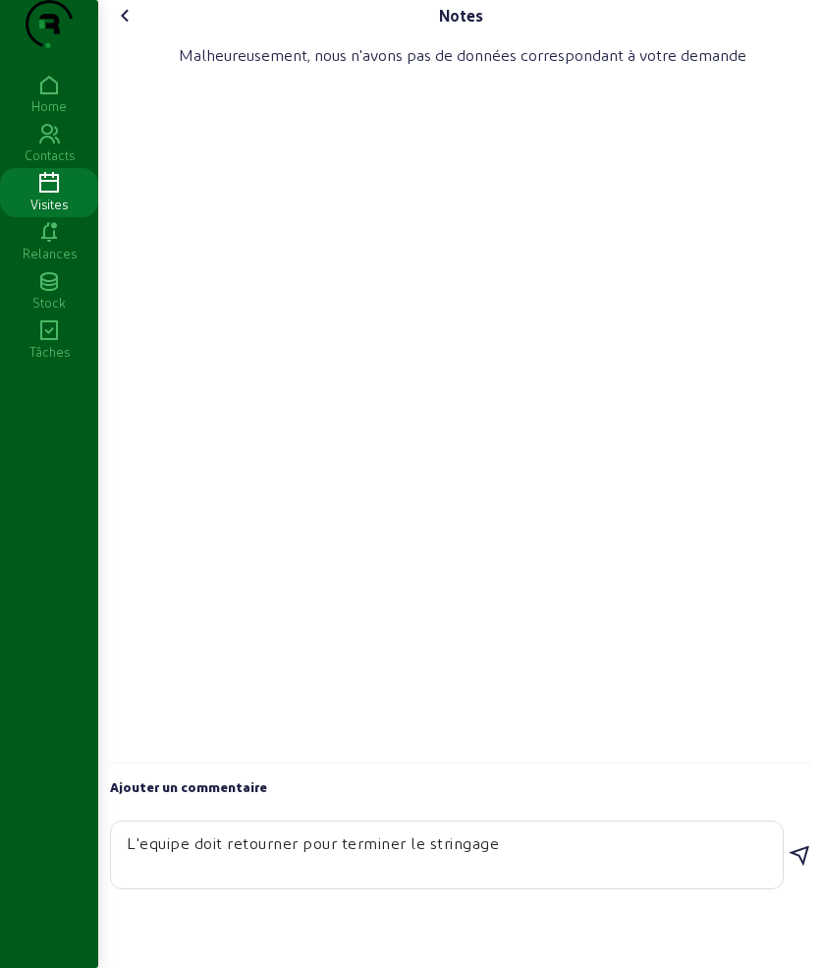
type textarea "L'equipe doit retourner pour terminer le stringage"
click at [801, 868] on icon at bounding box center [800, 856] width 24 height 24
